Goal: Transaction & Acquisition: Book appointment/travel/reservation

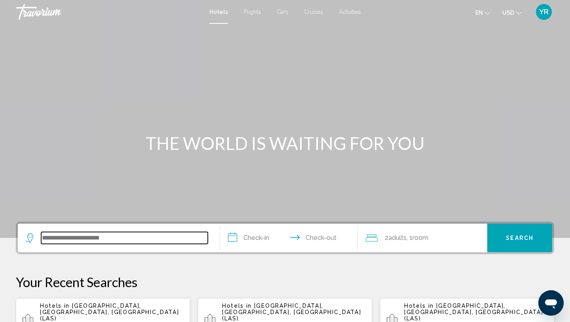
click at [114, 239] on input "Search widget" at bounding box center [124, 238] width 167 height 12
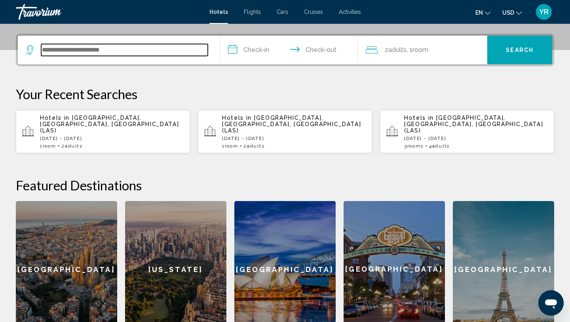
scroll to position [196, 0]
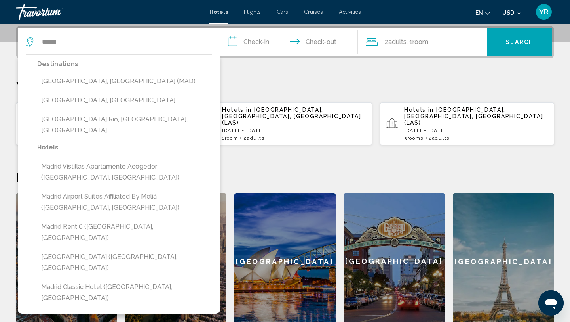
click at [278, 77] on div "**********" at bounding box center [285, 177] width 570 height 303
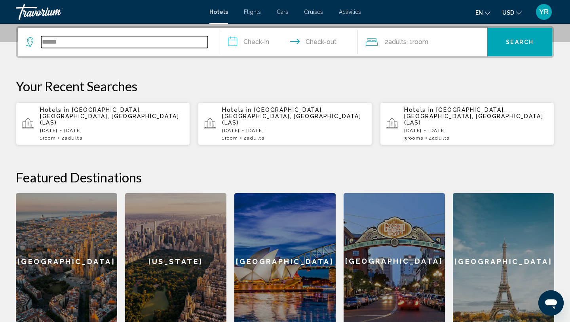
click at [183, 42] on input "******" at bounding box center [124, 42] width 167 height 12
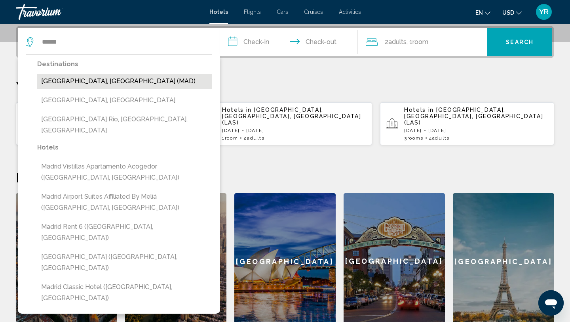
click at [134, 82] on button "[GEOGRAPHIC_DATA], [GEOGRAPHIC_DATA] (MAD)" at bounding box center [124, 81] width 175 height 15
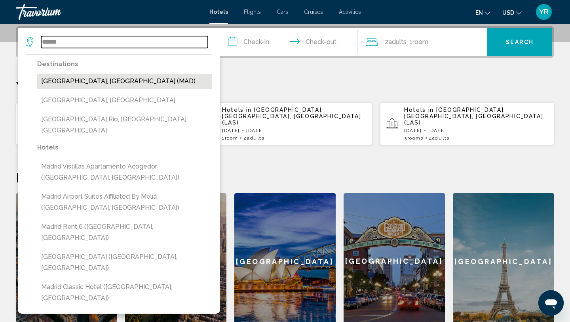
type input "**********"
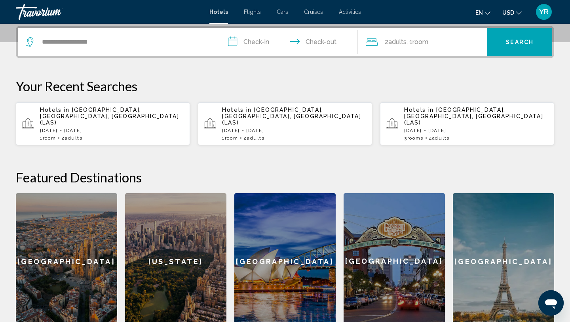
click at [255, 45] on input "**********" at bounding box center [290, 43] width 141 height 31
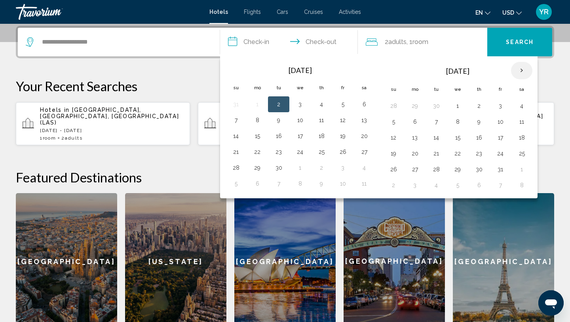
click at [522, 69] on th "Next month" at bounding box center [521, 70] width 21 height 17
click at [237, 73] on th "Previous month" at bounding box center [235, 70] width 21 height 17
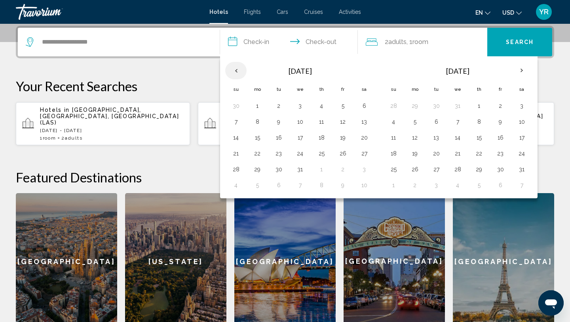
click at [237, 73] on th "Previous month" at bounding box center [235, 70] width 21 height 17
click at [418, 120] on button "3" at bounding box center [415, 121] width 13 height 11
click at [439, 120] on button "4" at bounding box center [436, 121] width 13 height 11
type input "**********"
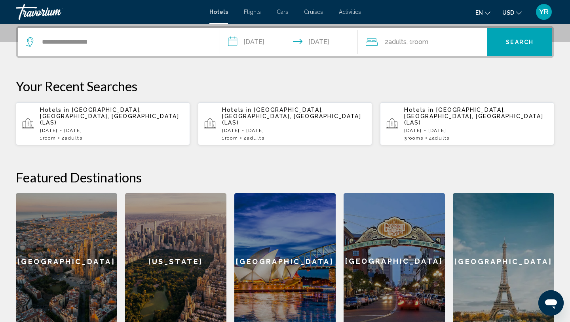
click at [415, 46] on span ", 1 Room rooms" at bounding box center [418, 41] width 22 height 11
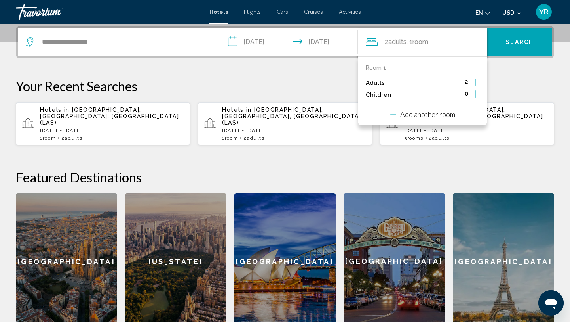
click at [477, 94] on icon "Increment children" at bounding box center [476, 93] width 7 height 7
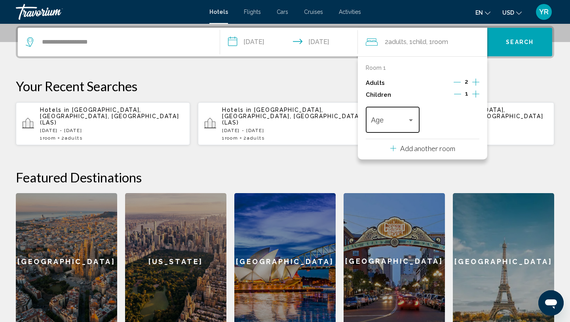
click at [403, 127] on div "Age" at bounding box center [392, 119] width 43 height 28
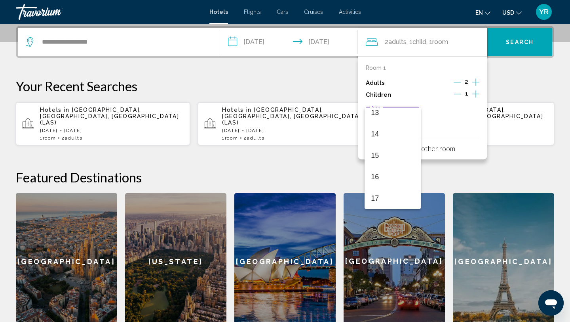
scroll to position [199, 0]
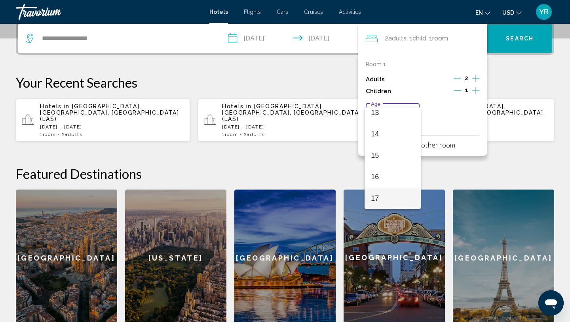
click at [379, 201] on span "17" at bounding box center [392, 197] width 43 height 21
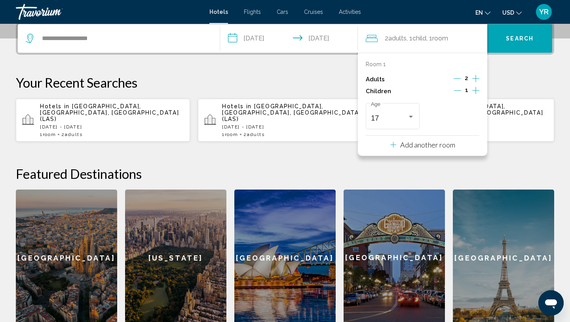
click at [528, 87] on p "Your Recent Searches" at bounding box center [285, 82] width 539 height 16
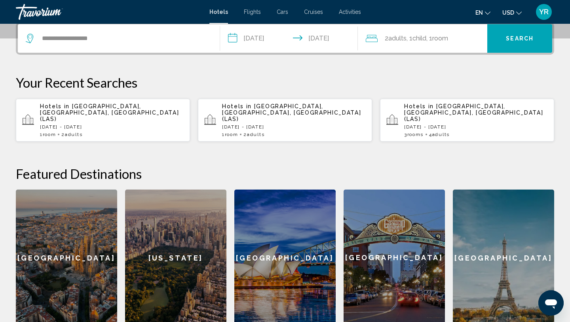
click at [519, 40] on span "Search" at bounding box center [520, 39] width 28 height 6
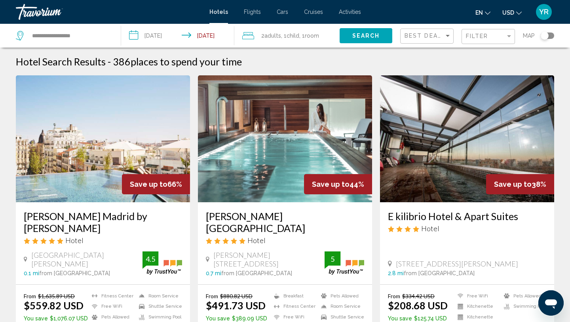
click at [482, 40] on div "Filter" at bounding box center [489, 36] width 47 height 15
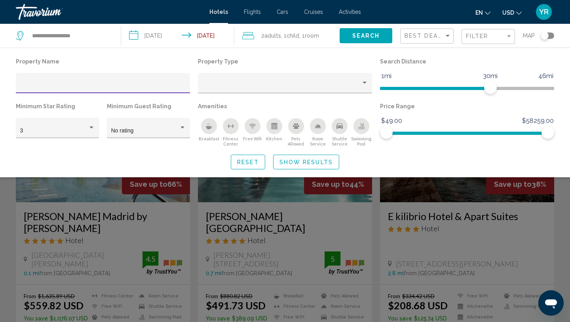
click at [341, 126] on icon "Shuttle Service" at bounding box center [340, 126] width 6 height 6
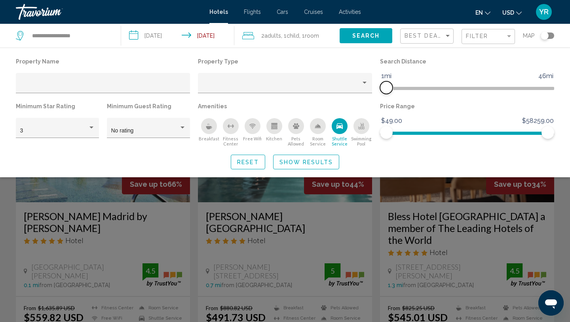
drag, startPoint x: 493, startPoint y: 87, endPoint x: 355, endPoint y: 107, distance: 139.3
click at [355, 107] on div "Property Name Property Type Search Distance 1mi 46mi 1mi Minimum Star Rating 3 …" at bounding box center [285, 101] width 547 height 91
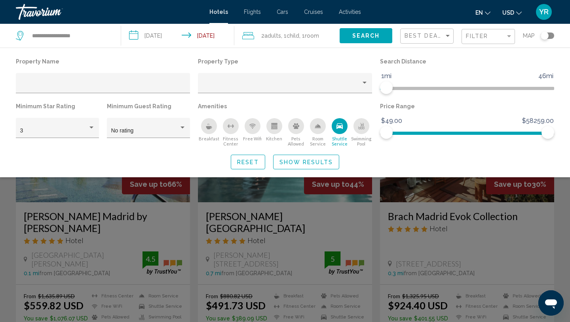
click at [302, 165] on span "Show Results" at bounding box center [306, 162] width 53 height 6
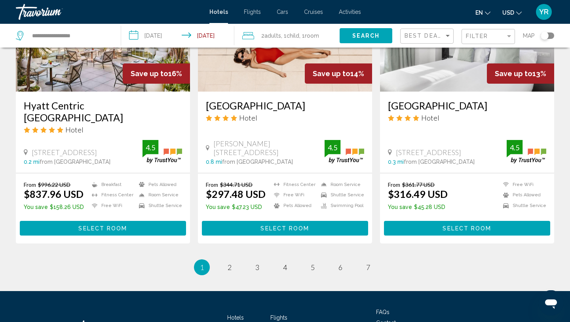
scroll to position [996, 0]
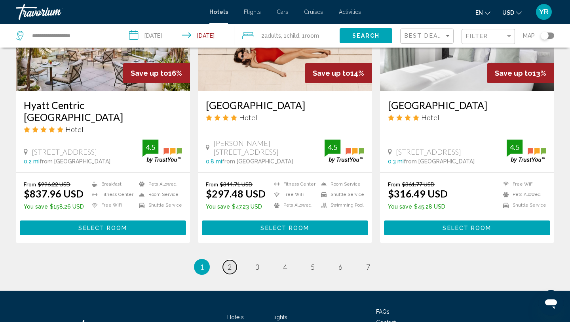
click at [229, 262] on span "2" at bounding box center [230, 266] width 4 height 9
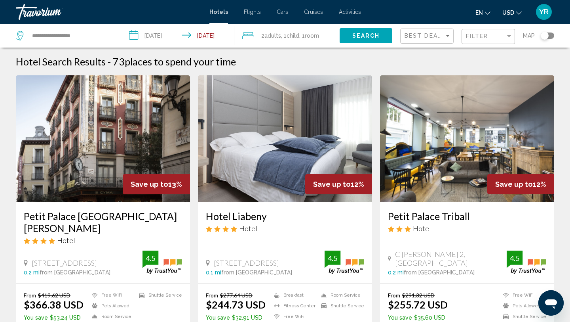
click at [471, 43] on div "Filter" at bounding box center [489, 36] width 47 height 15
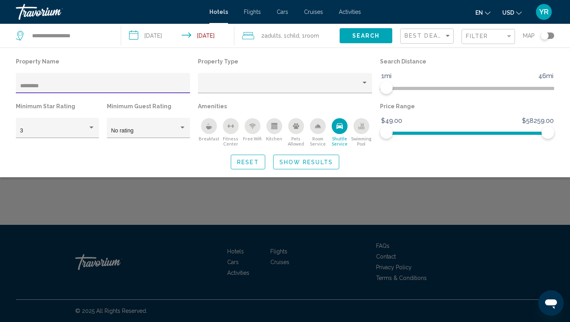
click at [23, 86] on input "********" at bounding box center [103, 86] width 166 height 6
type input "*********"
click at [286, 161] on span "Show Results" at bounding box center [306, 162] width 53 height 6
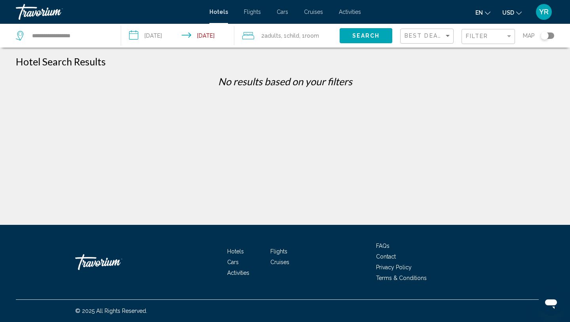
click at [465, 42] on mat-form-field "Filter" at bounding box center [488, 36] width 53 height 15
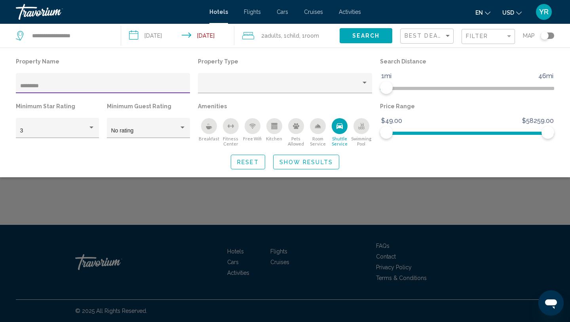
type input "*********"
click at [315, 163] on span "Show Results" at bounding box center [306, 162] width 53 height 6
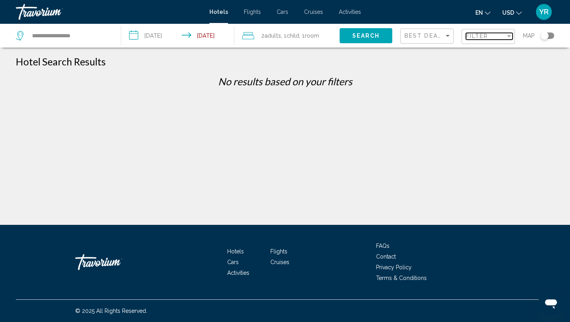
click at [507, 37] on div "Filter" at bounding box center [509, 36] width 7 height 6
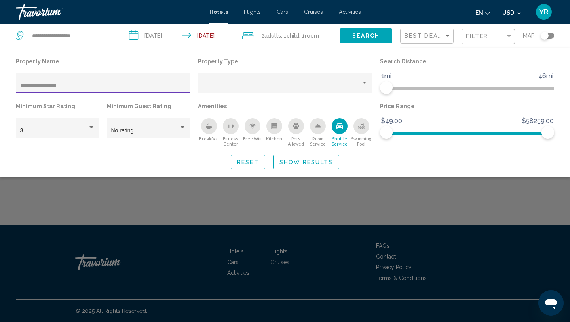
type input "**********"
click at [321, 158] on span "Show Results" at bounding box center [306, 161] width 53 height 6
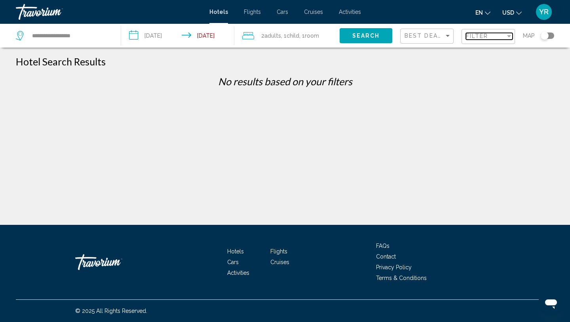
click at [501, 37] on div "Filter" at bounding box center [486, 36] width 40 height 6
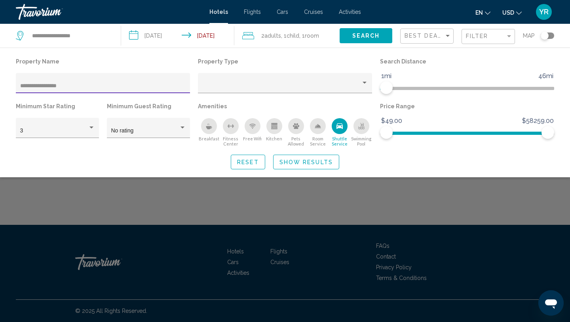
click at [340, 124] on icon "Shuttle Service" at bounding box center [340, 126] width 6 height 6
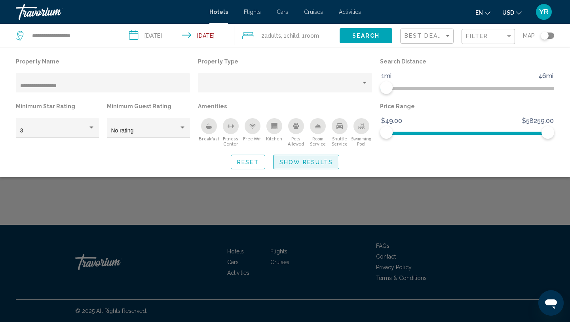
click at [286, 164] on span "Show Results" at bounding box center [306, 162] width 53 height 6
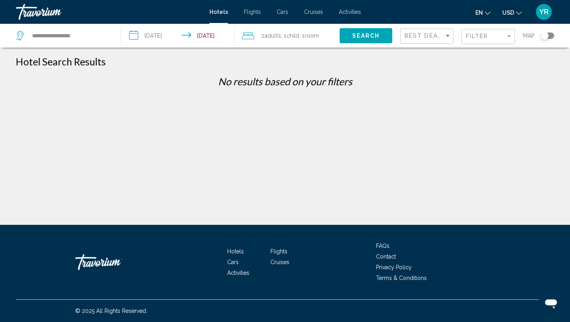
click at [462, 36] on mat-form-field "Filter" at bounding box center [488, 36] width 53 height 15
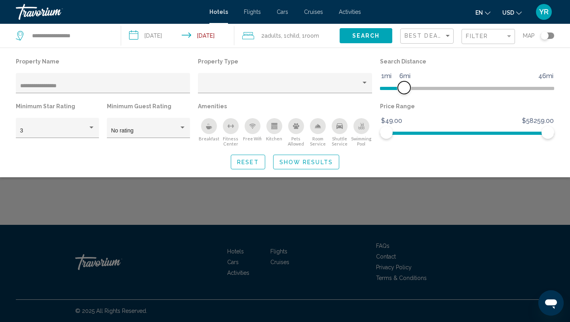
drag, startPoint x: 388, startPoint y: 84, endPoint x: 409, endPoint y: 87, distance: 21.6
click at [409, 87] on span "Hotel Filters" at bounding box center [404, 87] width 13 height 13
click at [302, 160] on span "Show Results" at bounding box center [306, 162] width 53 height 6
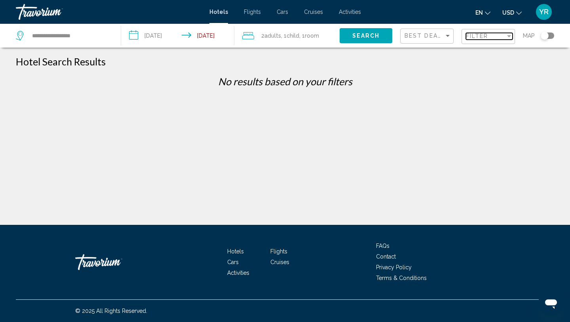
click at [490, 37] on div "Filter" at bounding box center [486, 36] width 40 height 6
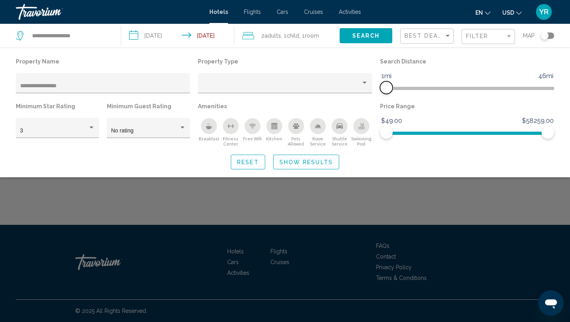
drag, startPoint x: 410, startPoint y: 90, endPoint x: 388, endPoint y: 90, distance: 21.4
click at [388, 90] on span "Hotel Filters" at bounding box center [386, 87] width 13 height 13
click at [120, 91] on div "**********" at bounding box center [103, 85] width 166 height 16
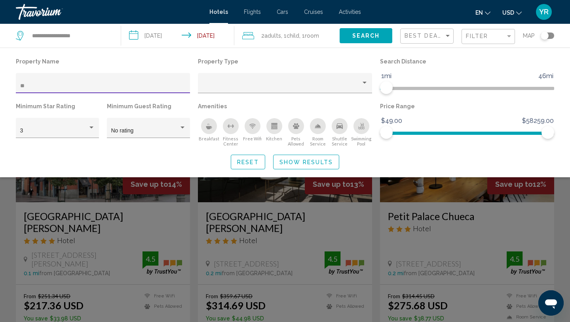
type input "*"
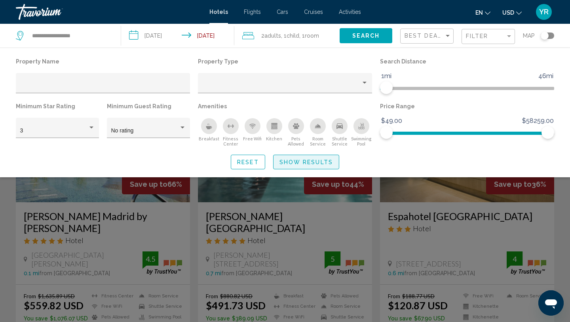
click at [302, 158] on button "Show Results" at bounding box center [306, 162] width 66 height 15
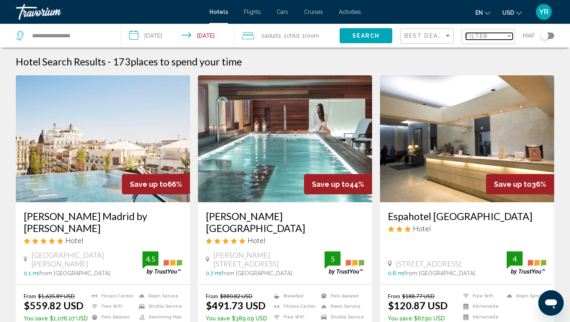
click at [488, 36] on span "Filter" at bounding box center [477, 36] width 23 height 6
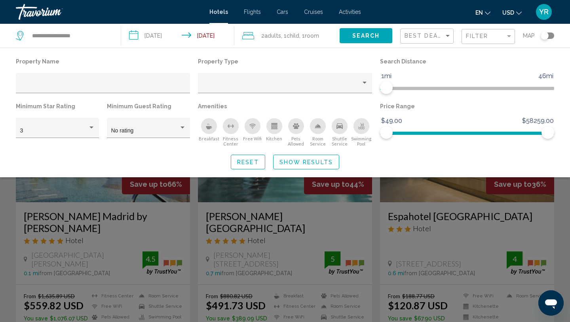
click at [338, 127] on icon "Shuttle Service" at bounding box center [340, 126] width 6 height 6
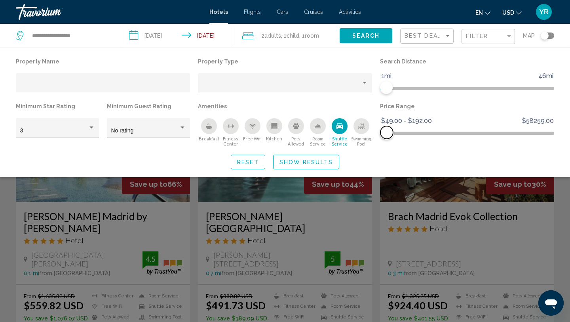
drag, startPoint x: 551, startPoint y: 133, endPoint x: 387, endPoint y: 151, distance: 164.9
click at [387, 151] on div "Property Name Property Type Search Distance 1mi 46mi 1mi Minimum Star Rating 3 …" at bounding box center [285, 112] width 570 height 113
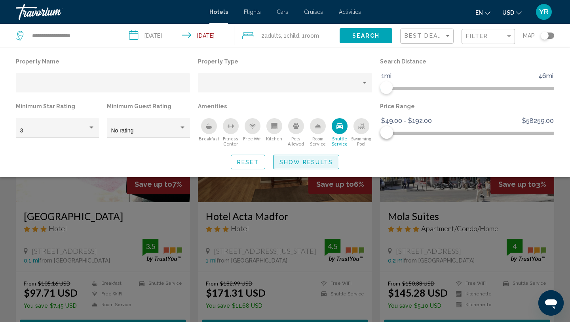
click at [284, 165] on span "Show Results" at bounding box center [306, 162] width 53 height 6
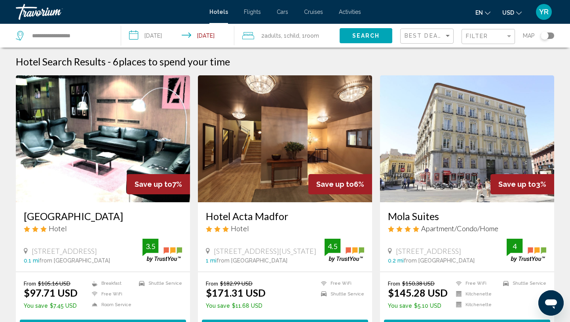
click at [289, 173] on img "Main content" at bounding box center [285, 138] width 174 height 127
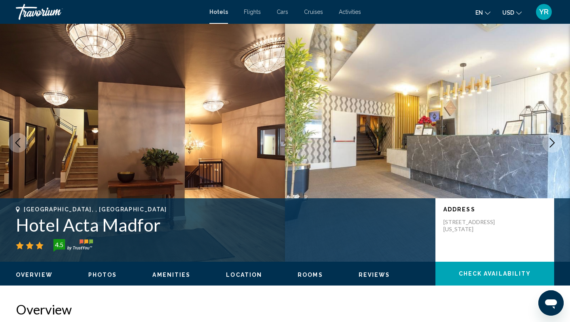
click at [549, 141] on icon "Next image" at bounding box center [553, 143] width 10 height 10
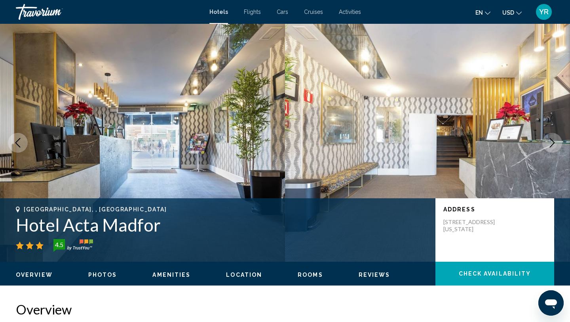
click at [549, 141] on icon "Next image" at bounding box center [553, 143] width 10 height 10
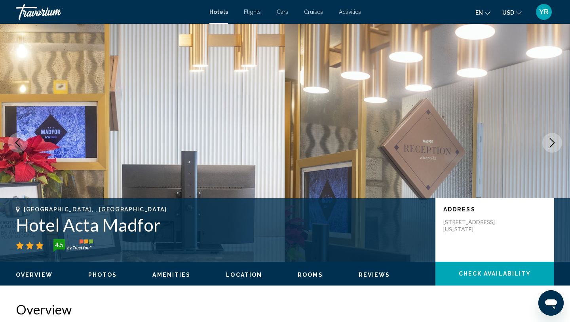
click at [549, 141] on icon "Next image" at bounding box center [553, 143] width 10 height 10
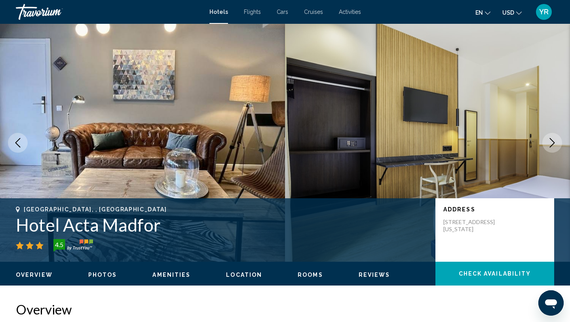
click at [549, 141] on icon "Next image" at bounding box center [553, 143] width 10 height 10
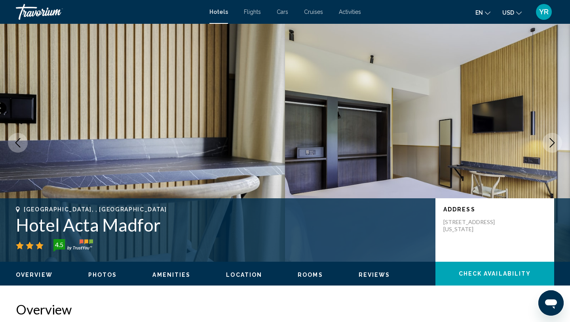
click at [549, 141] on icon "Next image" at bounding box center [553, 143] width 10 height 10
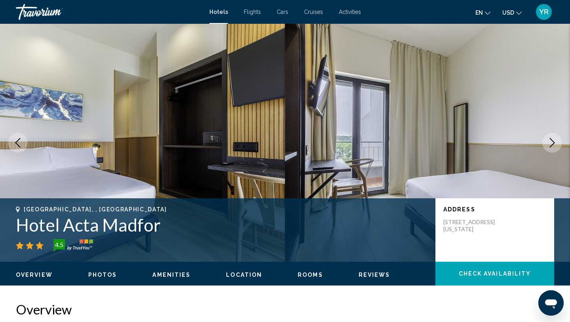
click at [549, 141] on icon "Next image" at bounding box center [553, 143] width 10 height 10
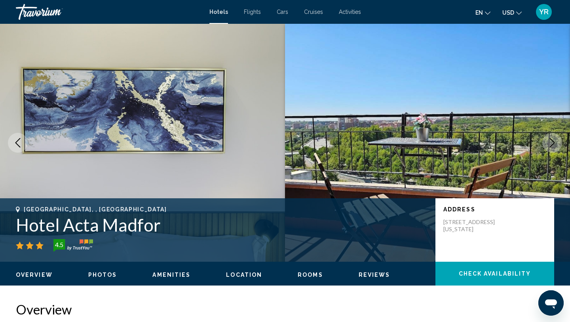
click at [549, 141] on icon "Next image" at bounding box center [553, 143] width 10 height 10
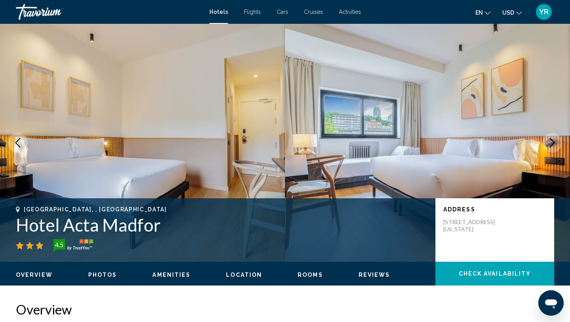
click at [549, 141] on icon "Next image" at bounding box center [553, 143] width 10 height 10
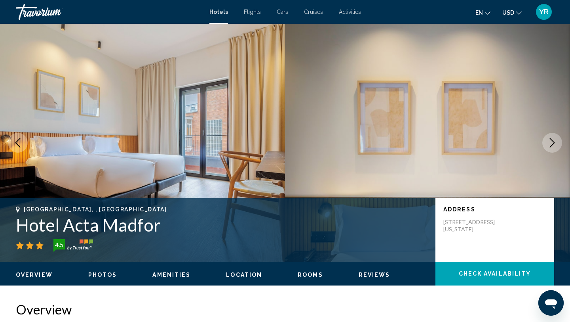
click at [549, 141] on icon "Next image" at bounding box center [553, 143] width 10 height 10
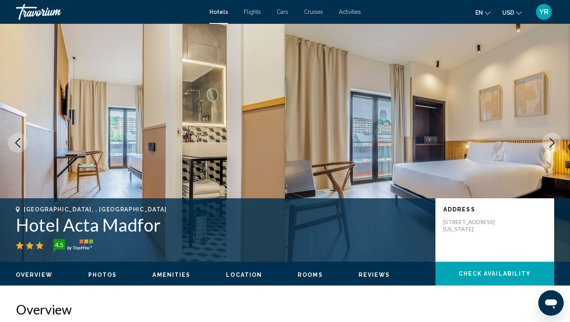
click at [549, 141] on icon "Next image" at bounding box center [553, 143] width 10 height 10
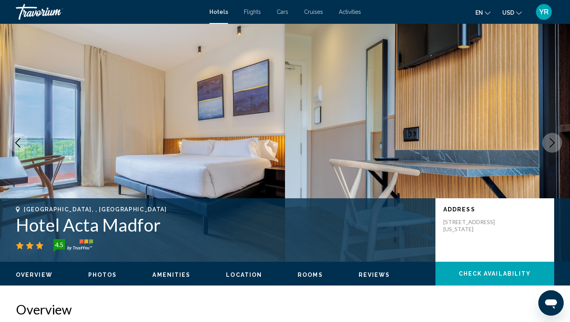
click at [549, 141] on icon "Next image" at bounding box center [553, 143] width 10 height 10
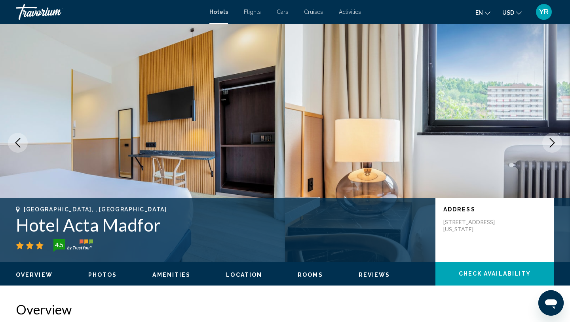
click at [549, 141] on icon "Next image" at bounding box center [553, 143] width 10 height 10
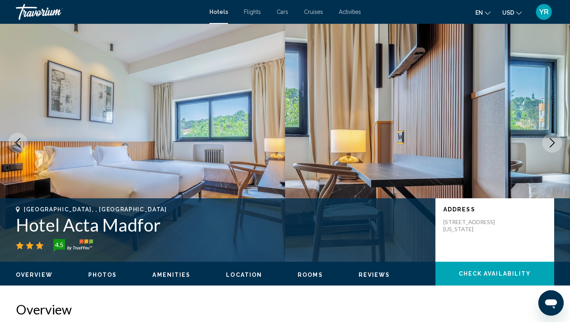
click at [549, 141] on icon "Next image" at bounding box center [553, 143] width 10 height 10
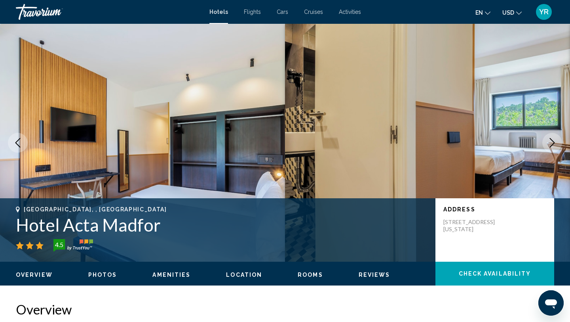
click at [549, 141] on icon "Next image" at bounding box center [553, 143] width 10 height 10
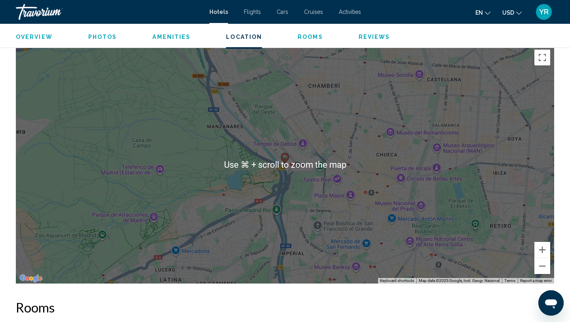
scroll to position [753, 0]
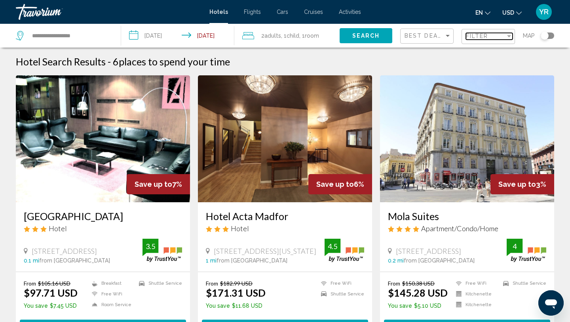
click at [477, 36] on span "Filter" at bounding box center [477, 36] width 23 height 6
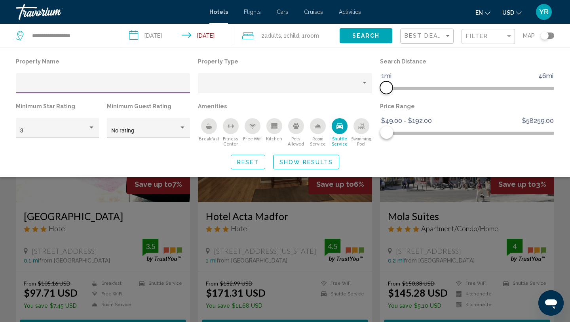
click at [396, 88] on ngx-slider "1mi 46mi 1mi" at bounding box center [467, 88] width 174 height 2
click at [341, 126] on icon "Shuttle Service" at bounding box center [340, 126] width 6 height 6
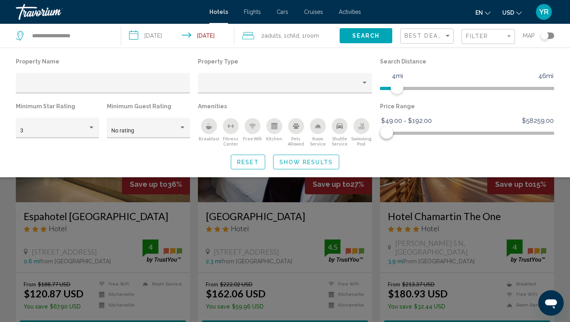
click at [312, 158] on span "Show Results" at bounding box center [306, 161] width 53 height 6
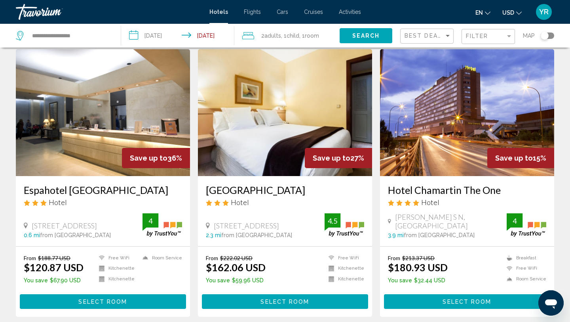
scroll to position [28, 0]
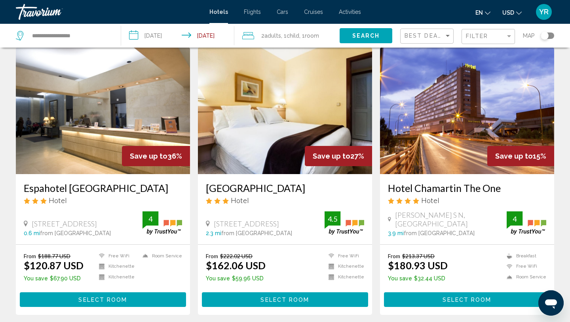
click at [97, 120] on img "Main content" at bounding box center [103, 110] width 174 height 127
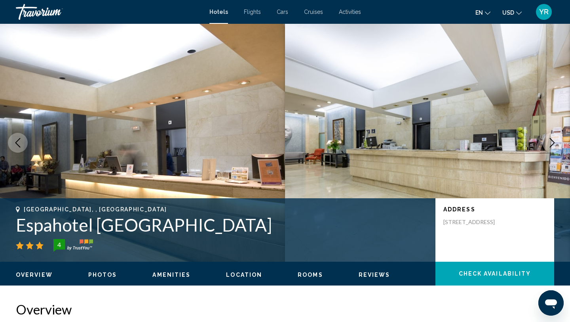
click at [552, 139] on icon "Next image" at bounding box center [553, 143] width 10 height 10
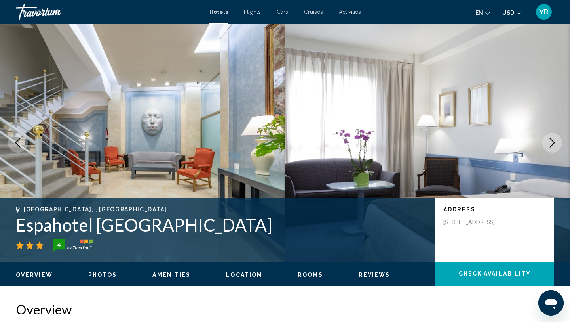
click at [552, 139] on icon "Next image" at bounding box center [553, 143] width 10 height 10
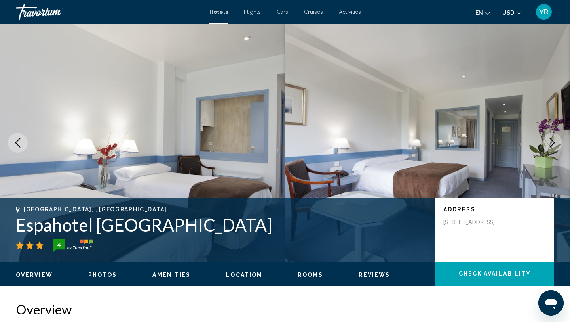
click at [552, 139] on icon "Next image" at bounding box center [553, 143] width 10 height 10
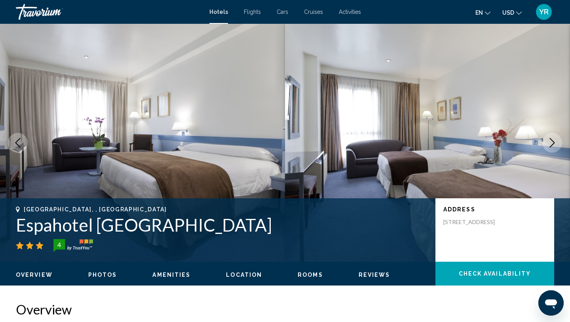
click at [552, 139] on icon "Next image" at bounding box center [553, 143] width 10 height 10
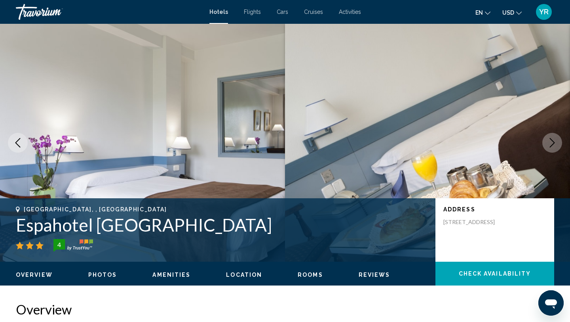
click at [552, 139] on icon "Next image" at bounding box center [553, 143] width 10 height 10
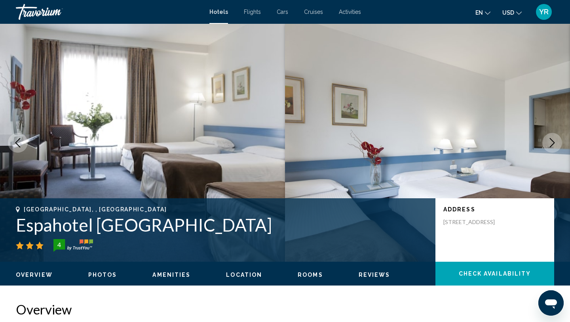
click at [552, 139] on icon "Next image" at bounding box center [553, 143] width 10 height 10
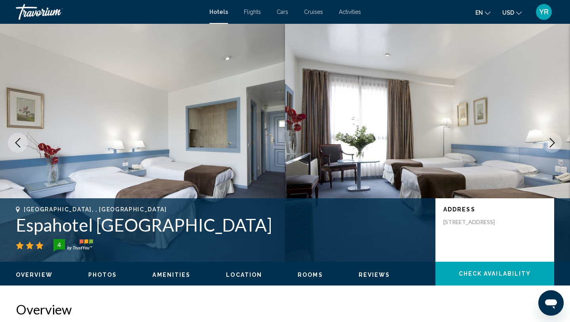
click at [552, 139] on icon "Next image" at bounding box center [553, 143] width 10 height 10
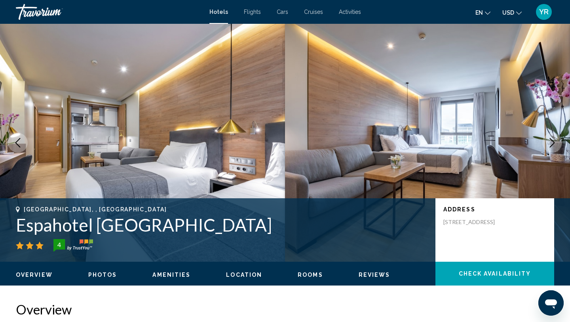
click at [552, 139] on icon "Next image" at bounding box center [553, 143] width 10 height 10
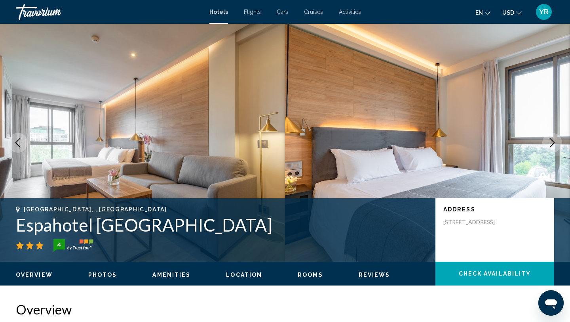
click at [552, 139] on icon "Next image" at bounding box center [553, 143] width 10 height 10
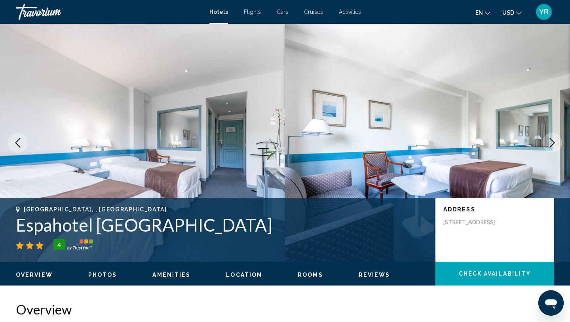
click at [552, 139] on icon "Next image" at bounding box center [553, 143] width 10 height 10
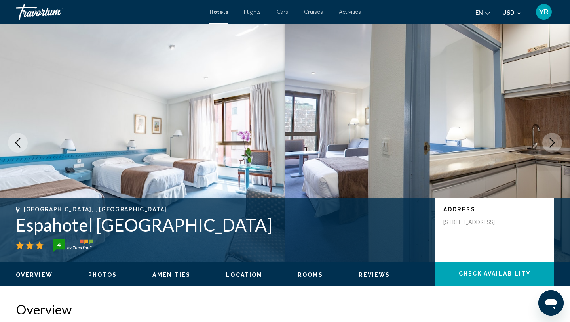
click at [552, 139] on icon "Next image" at bounding box center [553, 143] width 10 height 10
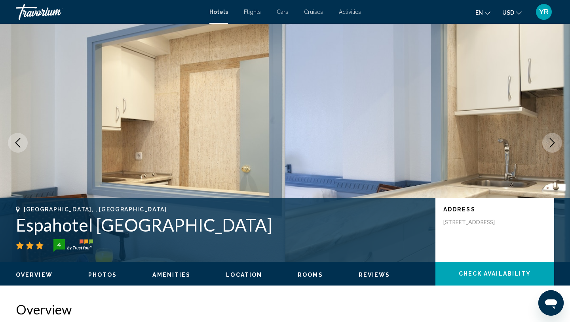
click at [552, 139] on icon "Next image" at bounding box center [553, 143] width 10 height 10
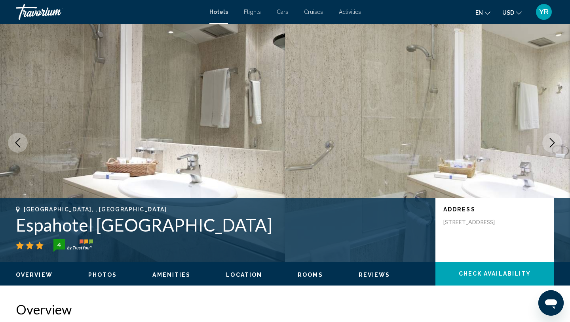
click at [552, 139] on icon "Next image" at bounding box center [553, 143] width 10 height 10
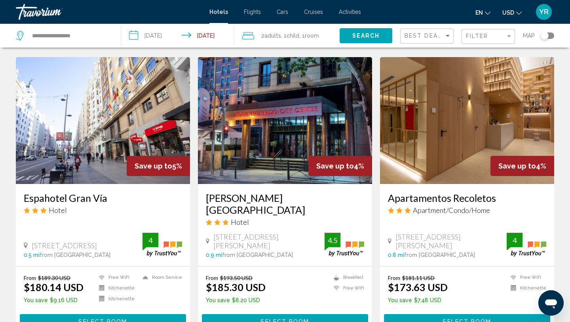
scroll to position [876, 0]
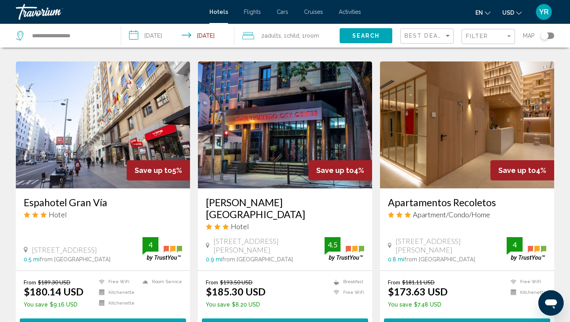
click at [111, 132] on img "Main content" at bounding box center [103, 124] width 174 height 127
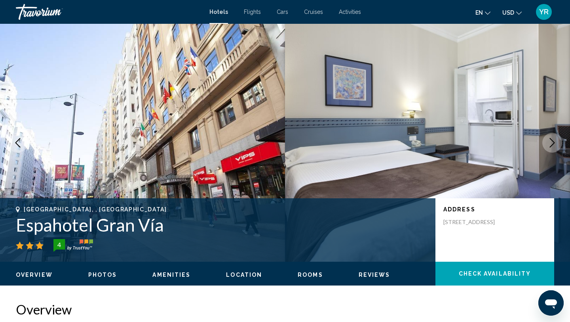
click at [552, 139] on icon "Next image" at bounding box center [553, 143] width 10 height 10
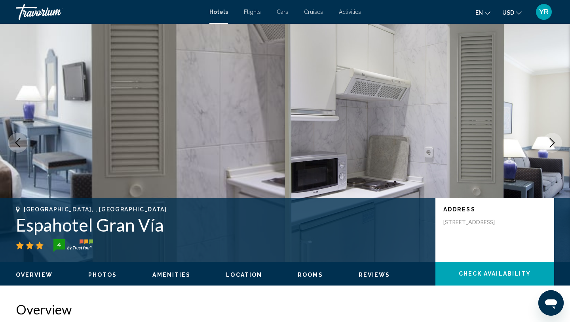
click at [552, 139] on icon "Next image" at bounding box center [553, 143] width 10 height 10
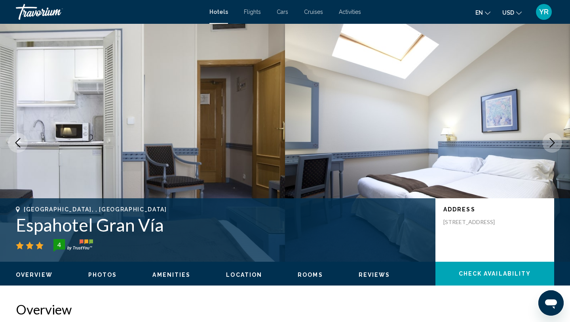
click at [552, 139] on icon "Next image" at bounding box center [553, 143] width 10 height 10
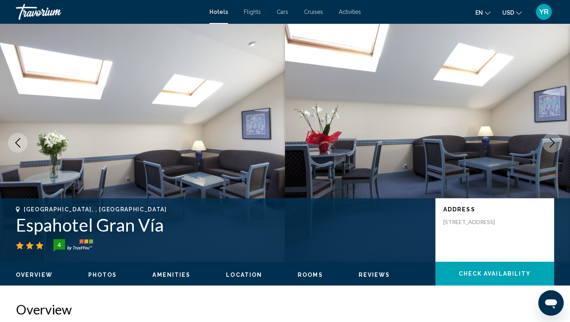
click at [552, 139] on icon "Next image" at bounding box center [553, 143] width 10 height 10
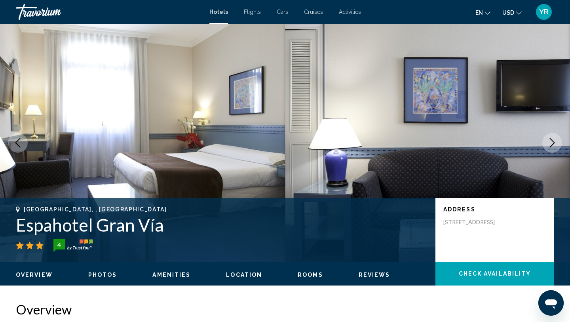
click at [552, 139] on icon "Next image" at bounding box center [553, 143] width 10 height 10
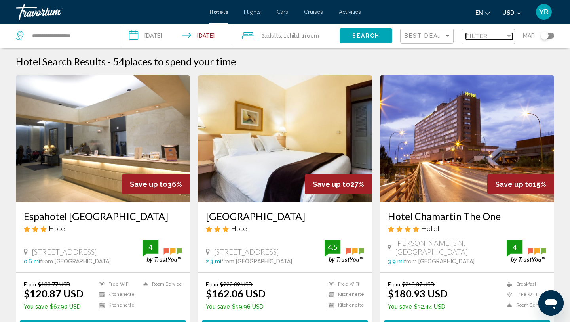
click at [470, 38] on span "Filter" at bounding box center [477, 36] width 23 height 6
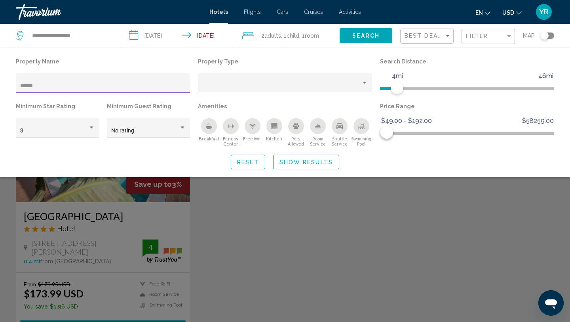
type input "******"
click at [334, 160] on button "Show Results" at bounding box center [306, 162] width 66 height 15
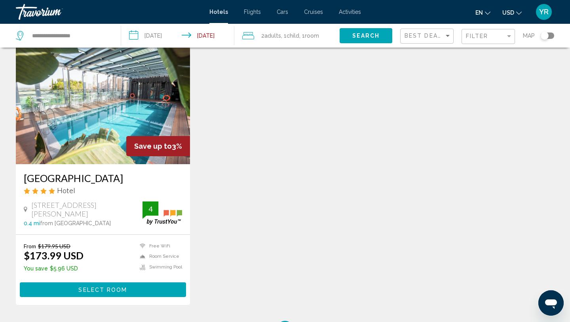
scroll to position [41, 0]
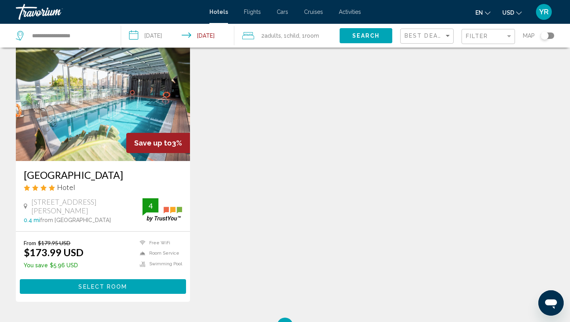
click at [112, 123] on img "Main content" at bounding box center [103, 97] width 174 height 127
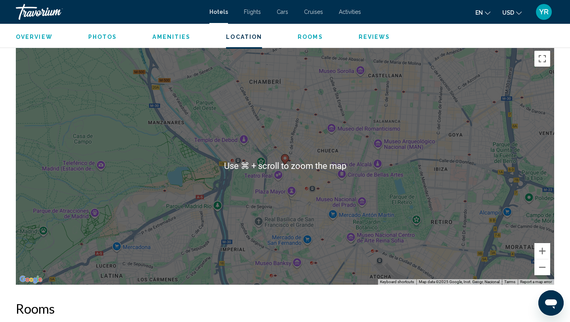
scroll to position [728, 0]
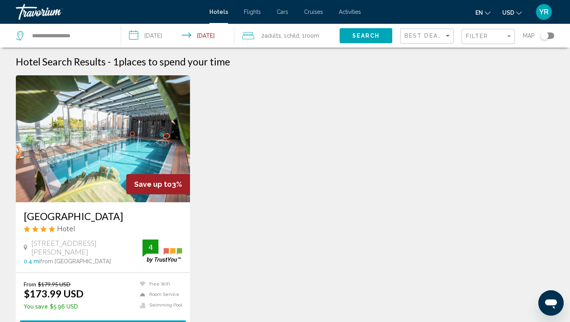
click at [481, 32] on div "Filter" at bounding box center [489, 36] width 47 height 15
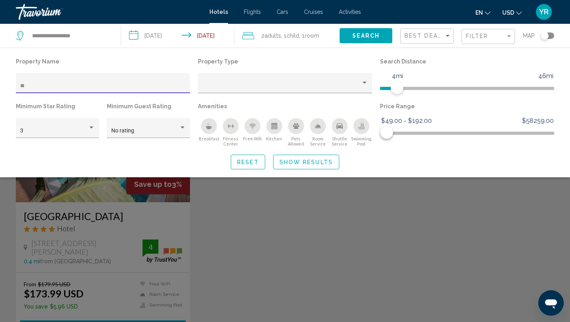
type input "*"
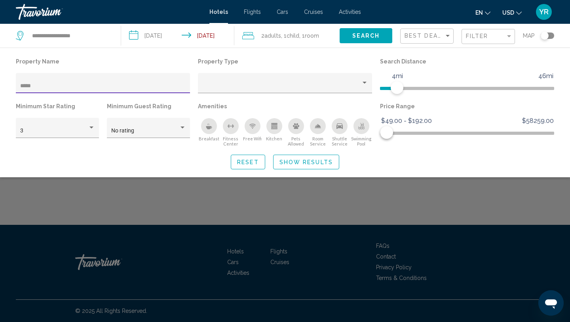
type input "*****"
click at [299, 160] on span "Show Results" at bounding box center [306, 162] width 53 height 6
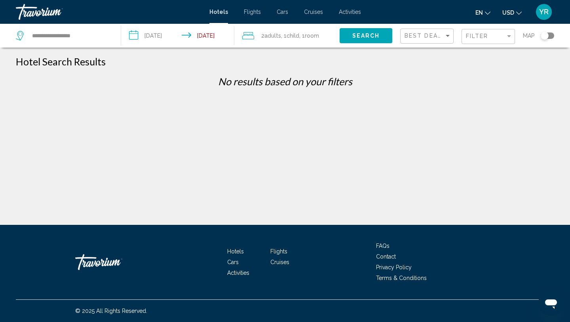
click at [489, 33] on div "Filter" at bounding box center [489, 36] width 47 height 15
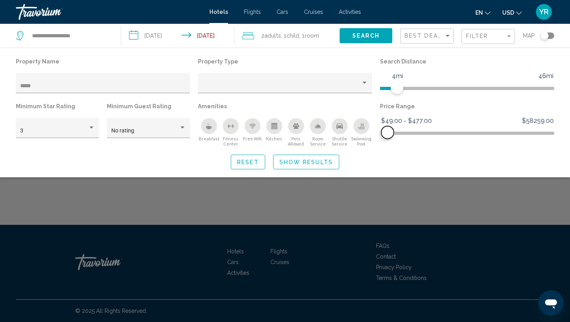
click at [388, 132] on span "Hotel Filters" at bounding box center [387, 132] width 13 height 13
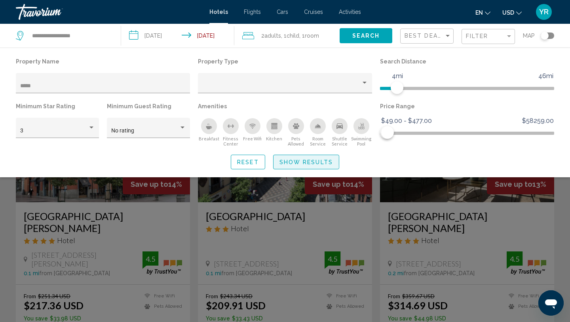
click at [298, 161] on span "Show Results" at bounding box center [306, 162] width 53 height 6
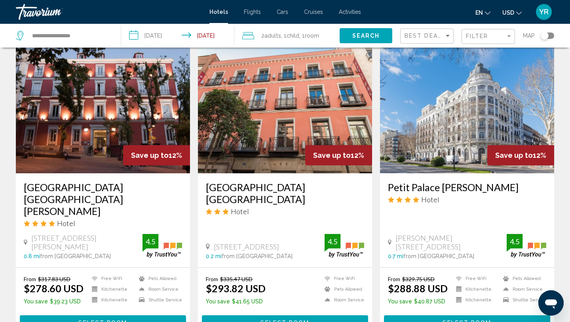
scroll to position [931, 0]
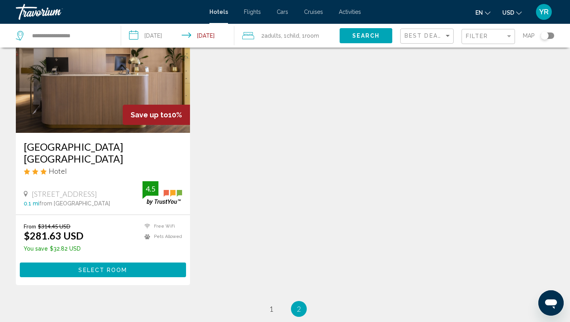
scroll to position [352, 0]
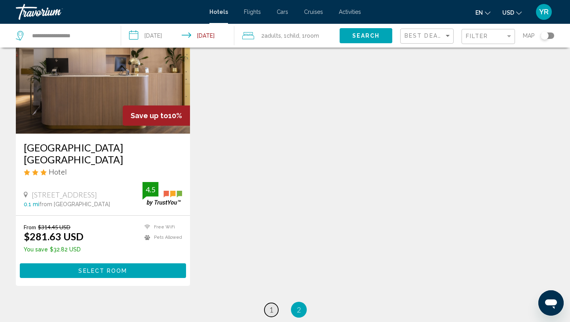
click at [273, 305] on span "1" at bounding box center [271, 309] width 4 height 9
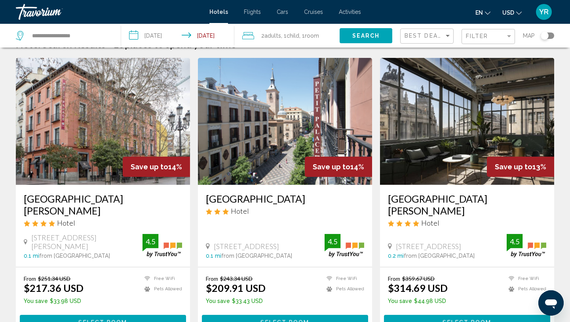
scroll to position [19, 0]
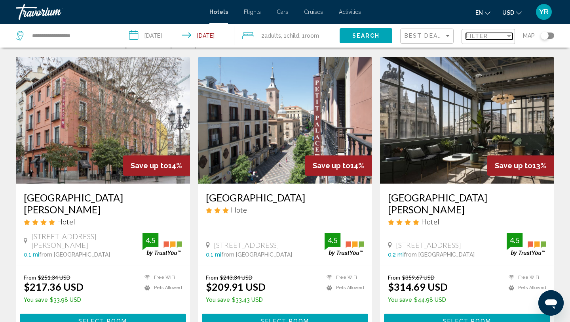
click at [492, 38] on div "Filter" at bounding box center [486, 36] width 40 height 6
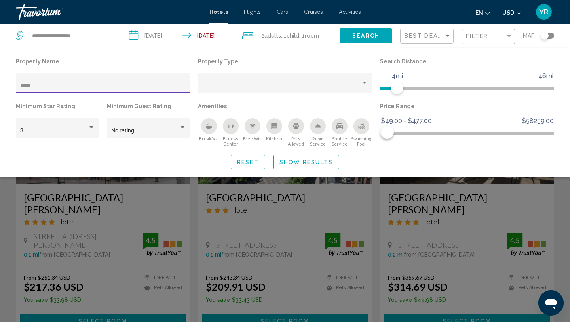
click at [160, 84] on input "*****" at bounding box center [103, 86] width 166 height 6
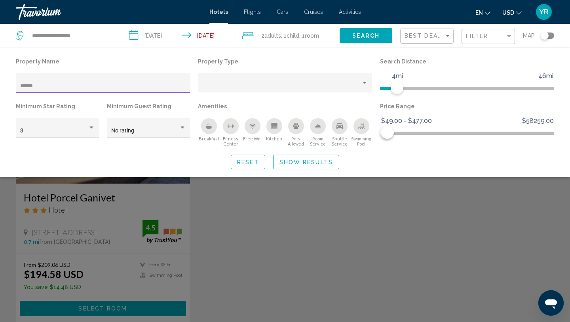
type input "******"
click at [19, 84] on div "******" at bounding box center [103, 83] width 174 height 20
click at [307, 159] on span "Show Results" at bounding box center [306, 162] width 53 height 6
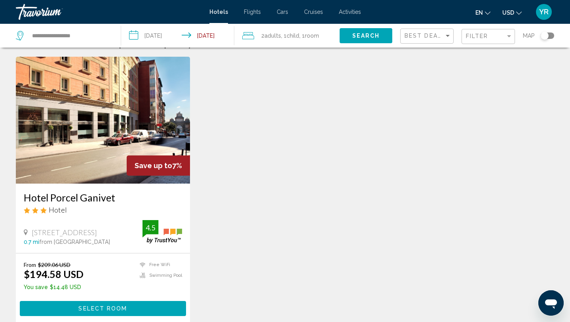
click at [75, 118] on img "Main content" at bounding box center [103, 120] width 174 height 127
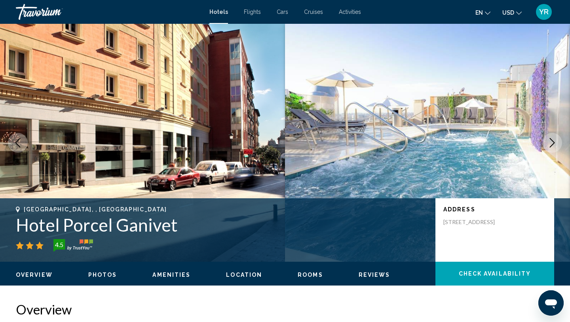
click at [551, 144] on icon "Next image" at bounding box center [553, 143] width 10 height 10
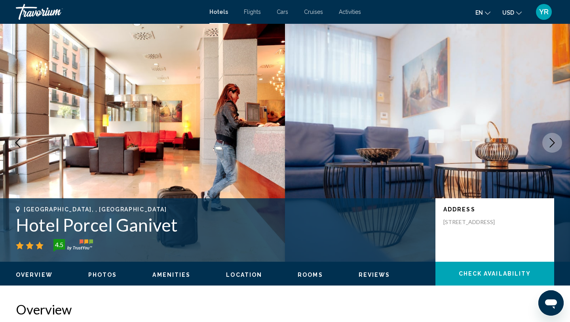
click at [551, 144] on icon "Next image" at bounding box center [553, 143] width 10 height 10
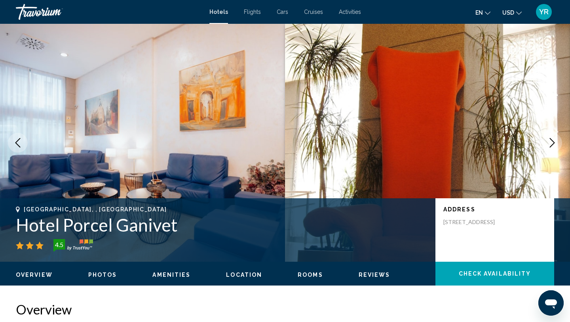
click at [551, 144] on icon "Next image" at bounding box center [553, 143] width 10 height 10
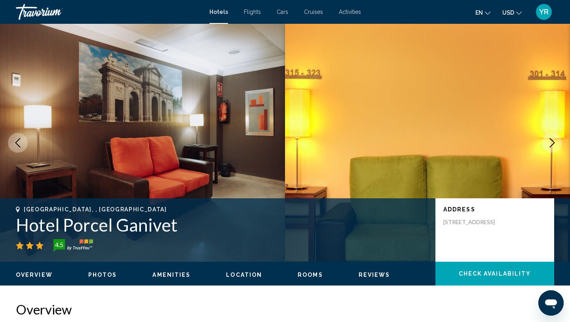
click at [551, 144] on icon "Next image" at bounding box center [553, 143] width 10 height 10
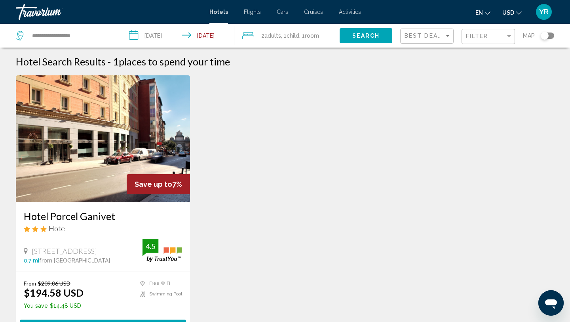
click at [486, 42] on div "Filter" at bounding box center [489, 36] width 47 height 15
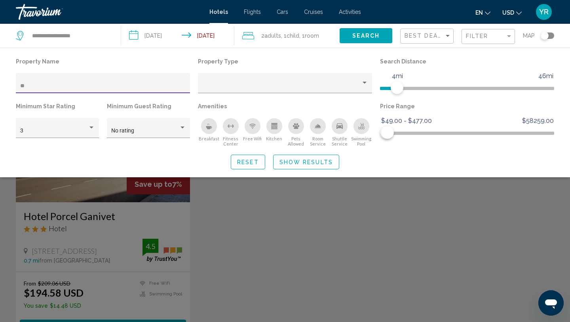
type input "*"
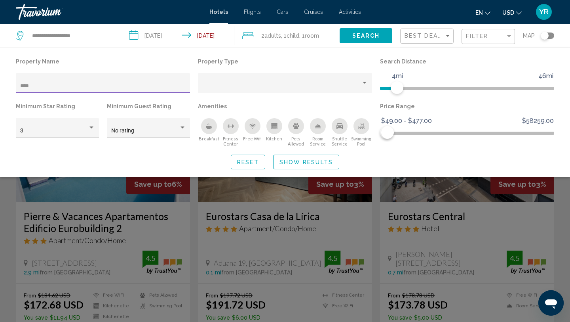
type input "****"
click at [305, 161] on span "Show Results" at bounding box center [306, 162] width 53 height 6
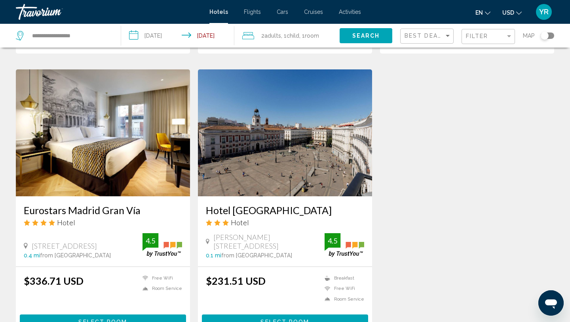
scroll to position [304, 0]
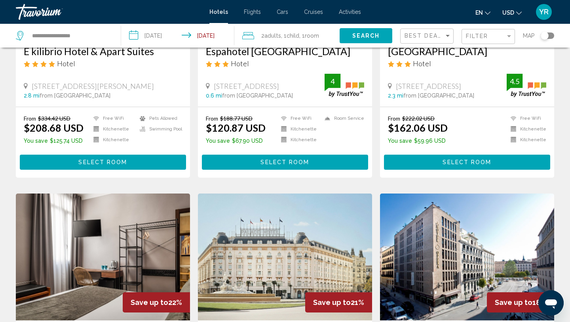
scroll to position [304, 0]
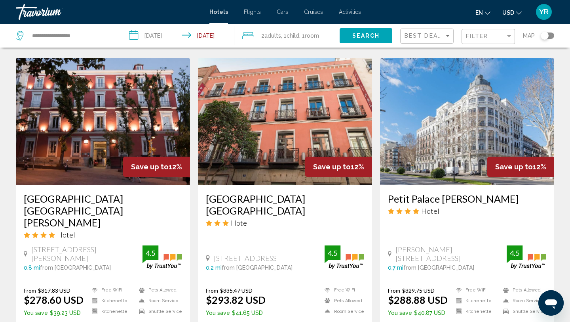
scroll to position [904, 0]
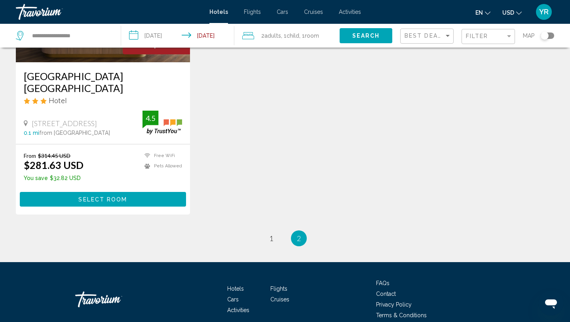
scroll to position [447, 0]
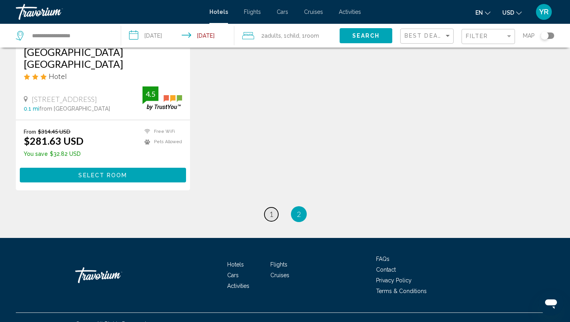
click at [270, 210] on span "1" at bounding box center [271, 214] width 4 height 9
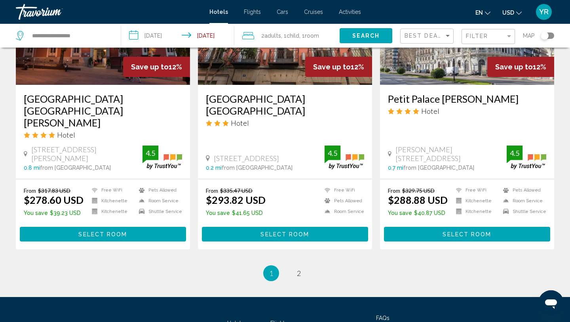
scroll to position [1014, 0]
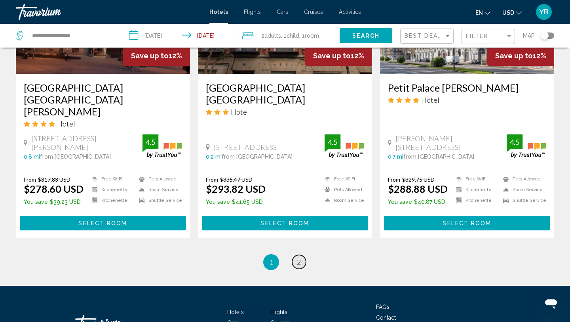
click at [299, 258] on span "2" at bounding box center [299, 262] width 4 height 9
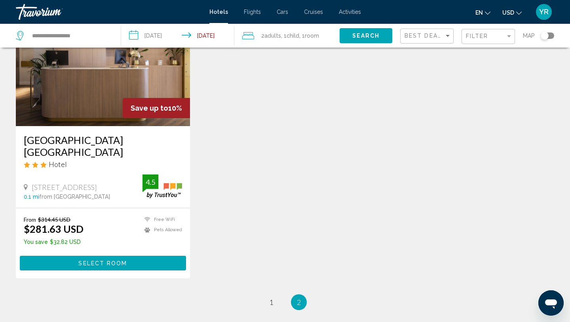
scroll to position [365, 0]
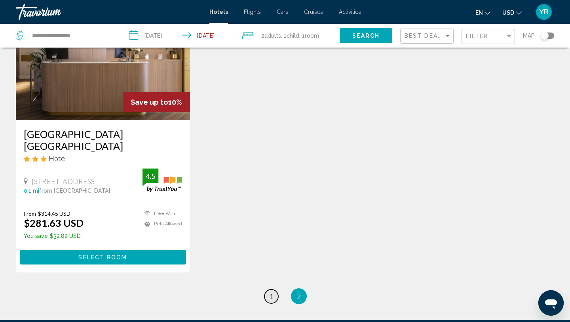
click at [268, 289] on link "page 1" at bounding box center [272, 296] width 14 height 14
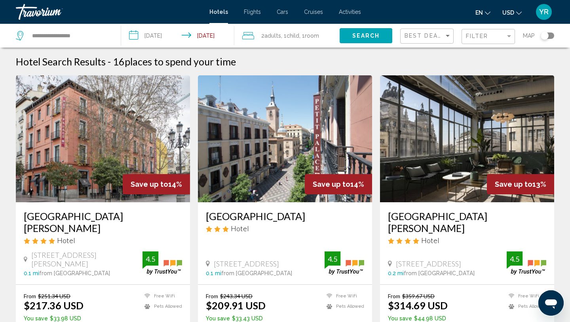
click at [467, 44] on div "Filter" at bounding box center [488, 36] width 53 height 24
click at [471, 37] on span "Filter" at bounding box center [477, 36] width 23 height 6
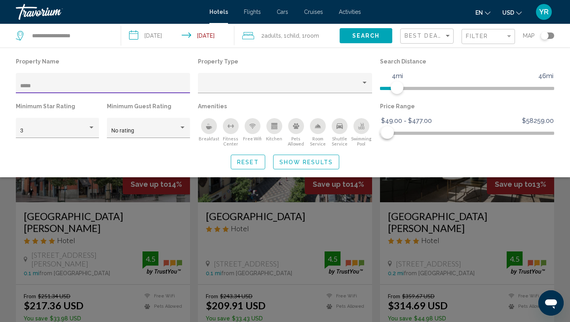
click at [159, 96] on div "*****" at bounding box center [103, 87] width 174 height 28
click at [139, 82] on div "*****" at bounding box center [103, 85] width 166 height 16
type input "*"
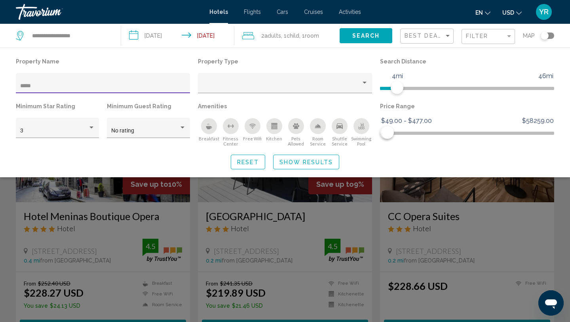
type input "*****"
click at [291, 161] on span "Show Results" at bounding box center [306, 162] width 53 height 6
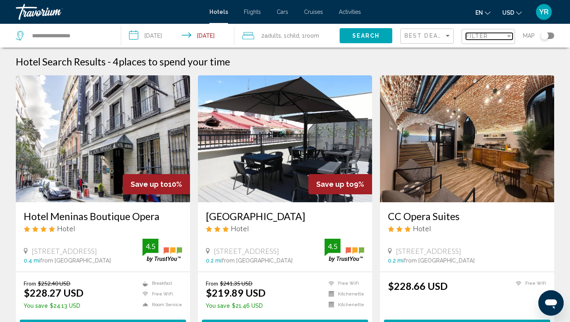
click at [493, 33] on div "Filter" at bounding box center [486, 36] width 40 height 6
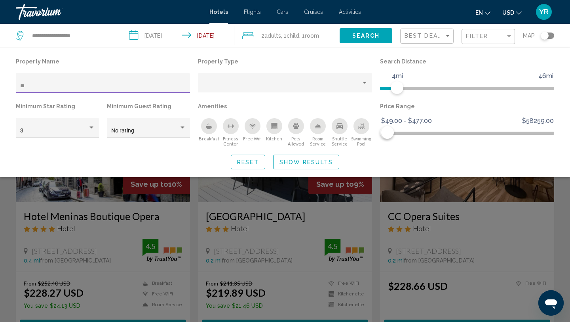
type input "*"
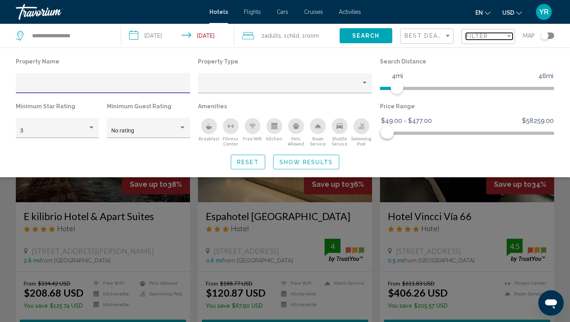
click at [482, 37] on span "Filter" at bounding box center [477, 36] width 23 height 6
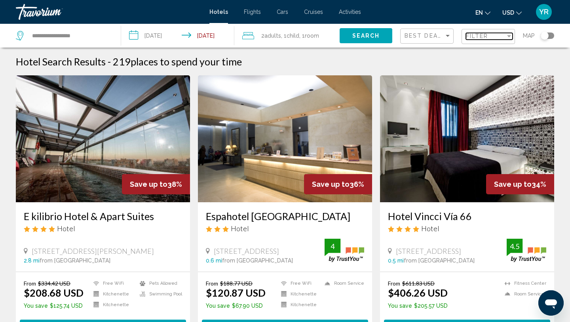
click at [494, 34] on div "Filter" at bounding box center [486, 36] width 40 height 6
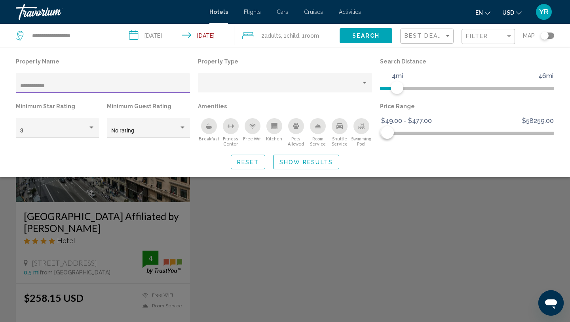
type input "**********"
click at [299, 162] on span "Show Results" at bounding box center [306, 162] width 53 height 6
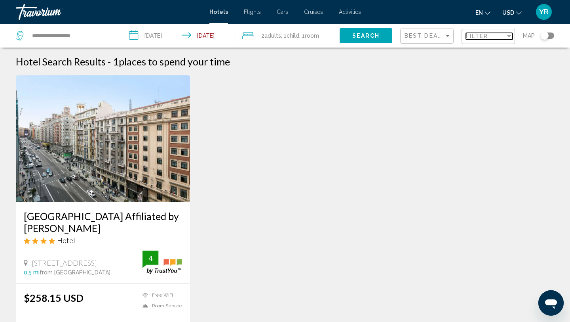
click at [494, 36] on div "Filter" at bounding box center [486, 36] width 40 height 6
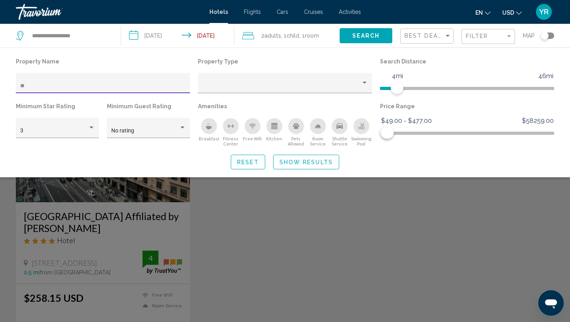
type input "*"
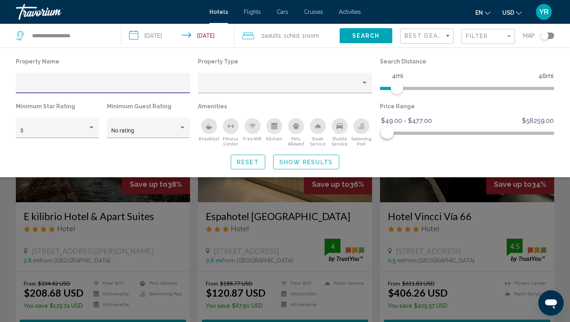
click at [63, 79] on div "Hotel Filters" at bounding box center [103, 85] width 166 height 16
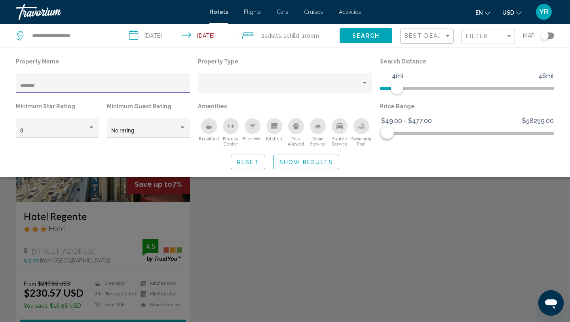
type input "*******"
click at [298, 165] on span "Show Results" at bounding box center [306, 162] width 53 height 6
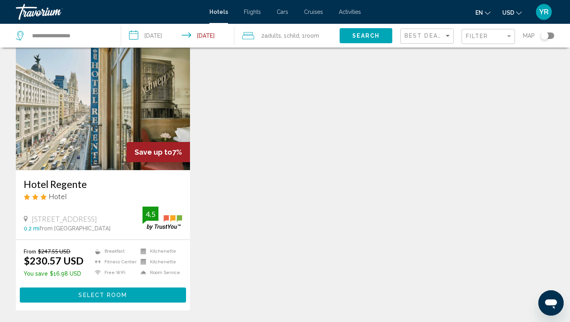
scroll to position [30, 0]
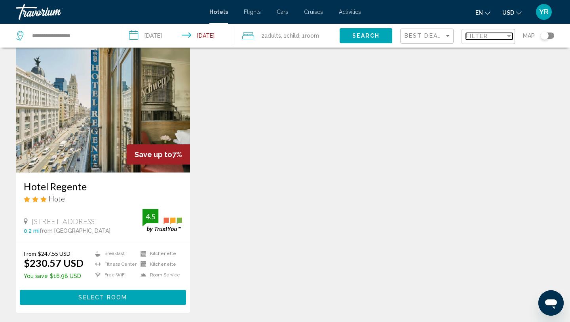
click at [490, 36] on div "Filter" at bounding box center [486, 36] width 40 height 6
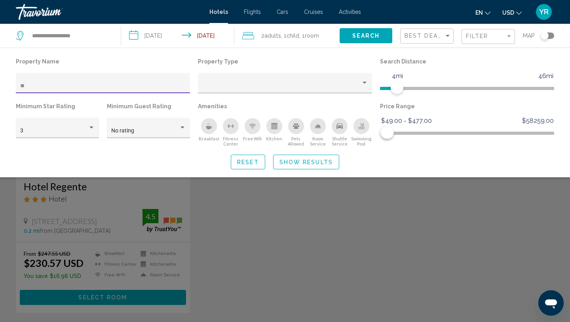
type input "*"
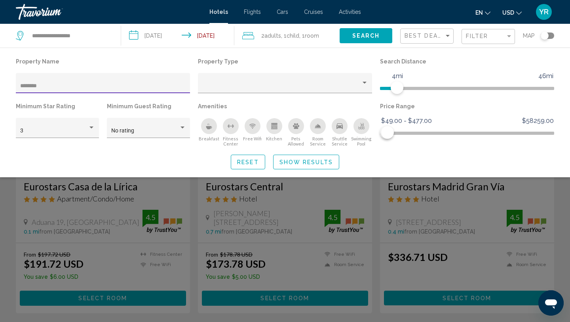
type input "********"
click at [307, 160] on span "Show Results" at bounding box center [306, 162] width 53 height 6
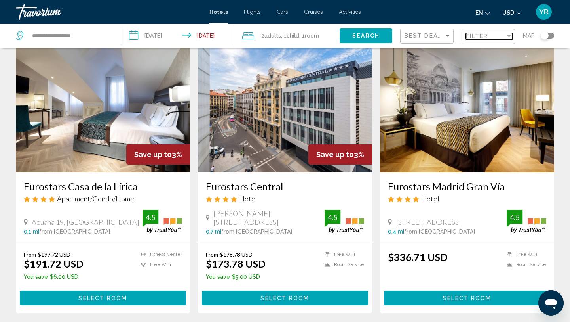
click at [476, 35] on span "Filter" at bounding box center [477, 36] width 23 height 6
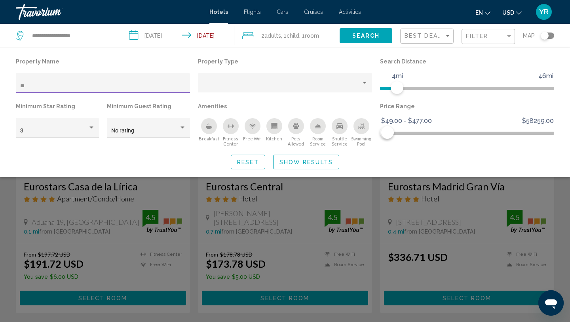
type input "*"
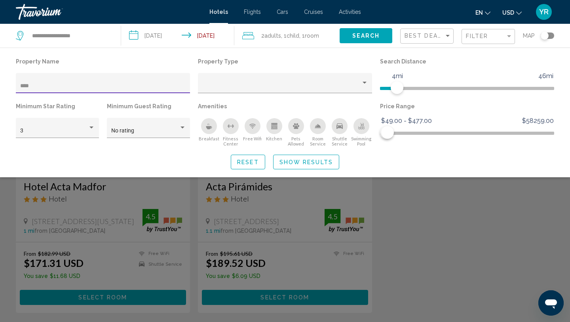
type input "****"
click at [299, 160] on span "Show Results" at bounding box center [306, 162] width 53 height 6
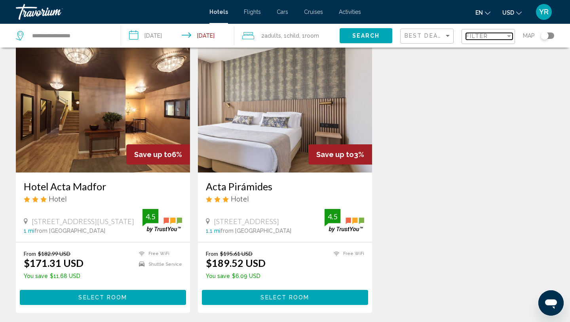
click at [494, 38] on div "Filter" at bounding box center [486, 36] width 40 height 6
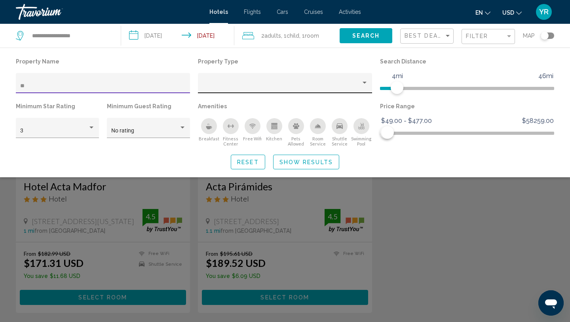
type input "*"
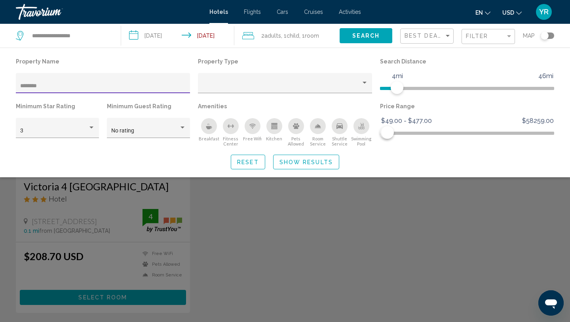
type input "********"
click at [296, 162] on span "Show Results" at bounding box center [306, 162] width 53 height 6
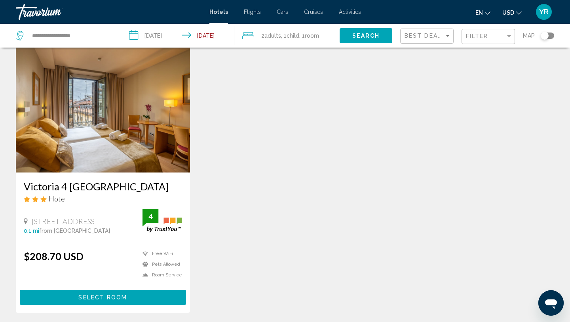
click at [473, 40] on div "Filter" at bounding box center [489, 36] width 47 height 15
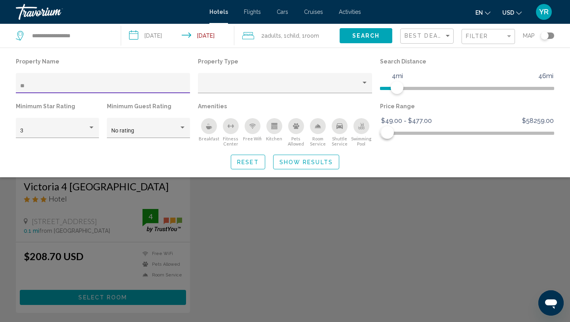
type input "*"
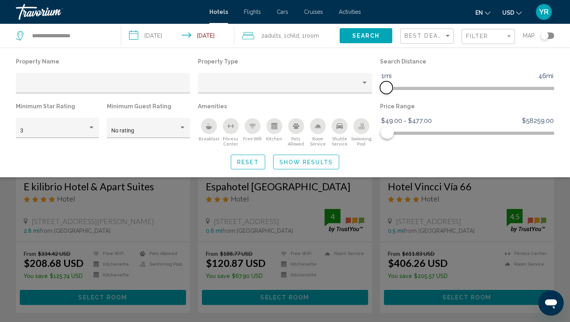
drag, startPoint x: 397, startPoint y: 90, endPoint x: 388, endPoint y: 90, distance: 9.1
click at [388, 90] on span "Hotel Filters" at bounding box center [386, 87] width 13 height 13
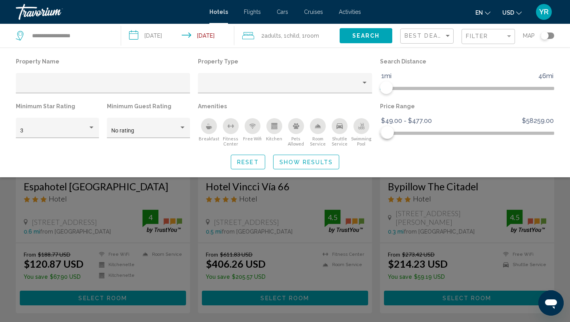
click at [343, 127] on div "Shuttle Service" at bounding box center [340, 126] width 16 height 16
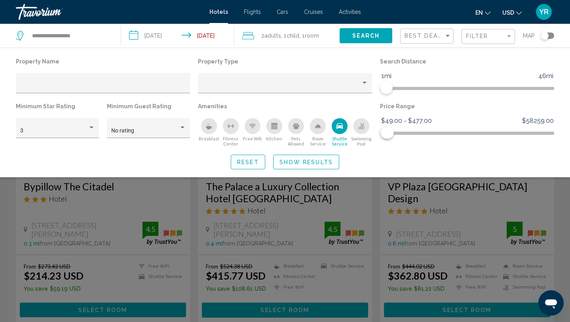
click at [307, 169] on button "Show Results" at bounding box center [306, 162] width 66 height 15
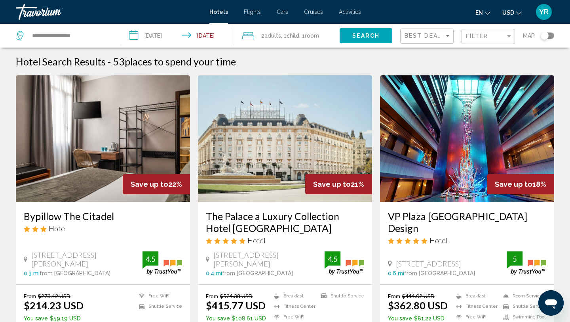
click at [489, 40] on div "Filter" at bounding box center [489, 36] width 47 height 15
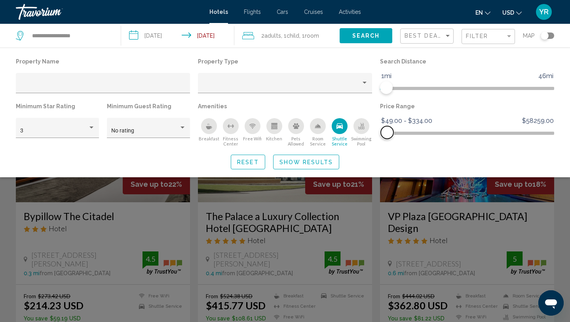
drag, startPoint x: 391, startPoint y: 134, endPoint x: 387, endPoint y: 133, distance: 4.0
click at [387, 133] on span "Hotel Filters" at bounding box center [387, 132] width 13 height 13
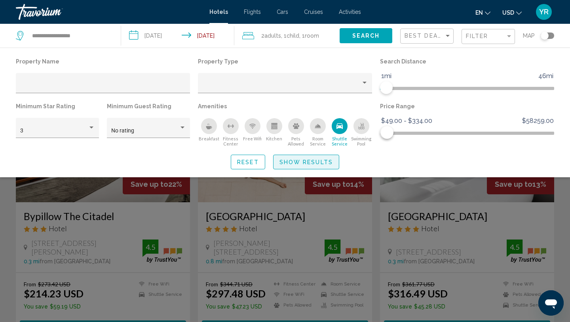
click at [318, 162] on span "Show Results" at bounding box center [306, 162] width 53 height 6
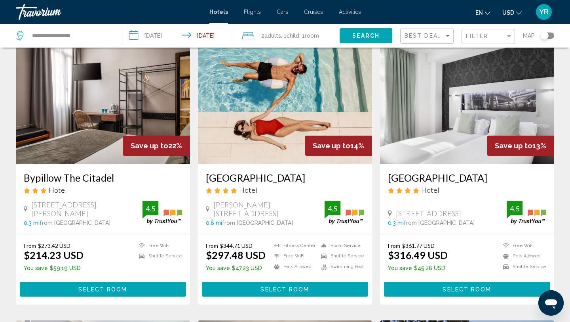
scroll to position [25, 0]
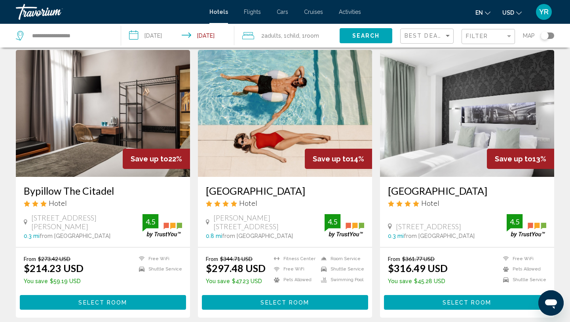
click at [114, 145] on img "Main content" at bounding box center [103, 113] width 174 height 127
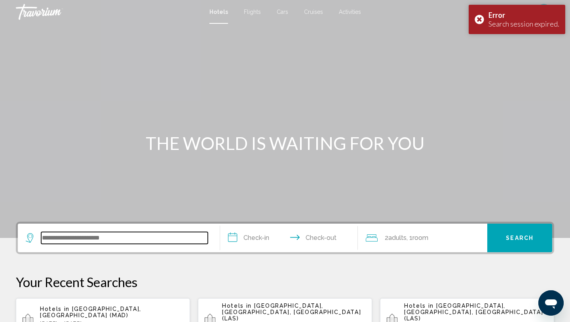
click at [171, 235] on input "Search widget" at bounding box center [124, 238] width 167 height 12
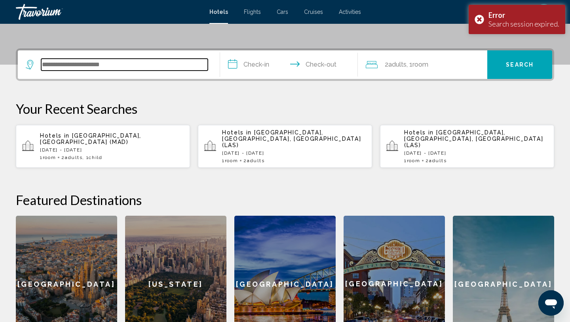
scroll to position [196, 0]
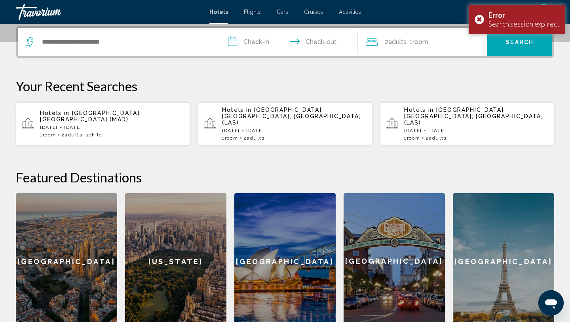
click at [163, 124] on p "[DATE] - [DATE]" at bounding box center [112, 127] width 144 height 6
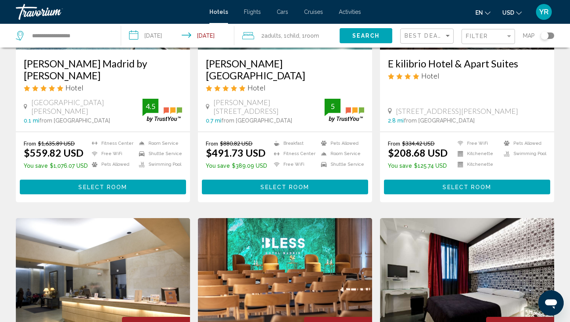
scroll to position [126, 0]
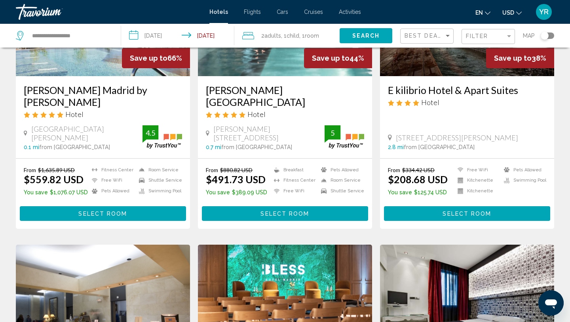
click at [480, 32] on div "Filter" at bounding box center [489, 36] width 47 height 15
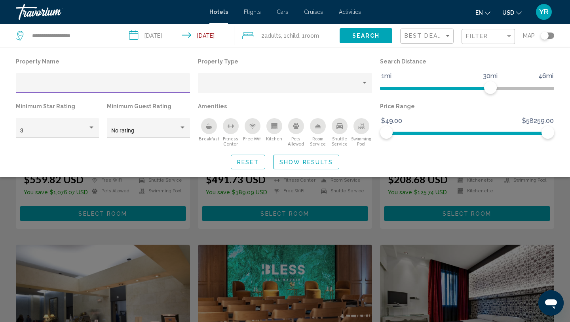
click at [343, 129] on div "Shuttle Service" at bounding box center [340, 126] width 16 height 16
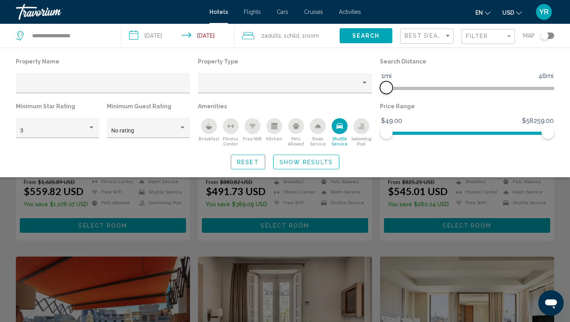
drag, startPoint x: 496, startPoint y: 86, endPoint x: 278, endPoint y: 126, distance: 221.8
click at [278, 126] on div "Property Name Property Type Search Distance 1mi 46mi 1mi Minimum Star Rating 3 …" at bounding box center [285, 101] width 547 height 91
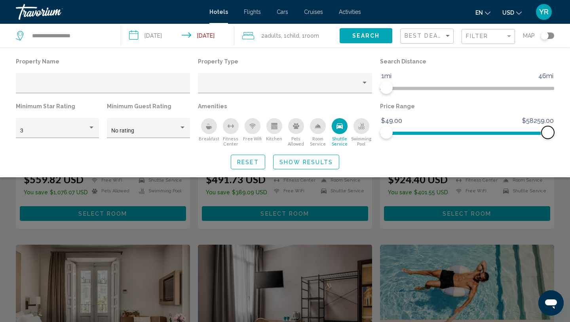
click at [526, 135] on span "Hotel Filters" at bounding box center [468, 131] width 162 height 13
drag, startPoint x: 526, startPoint y: 135, endPoint x: 388, endPoint y: 148, distance: 138.8
click at [388, 148] on div "Property Name Property Type Search Distance 1mi 46mi 1mi Minimum Star Rating 3 …" at bounding box center [285, 112] width 570 height 113
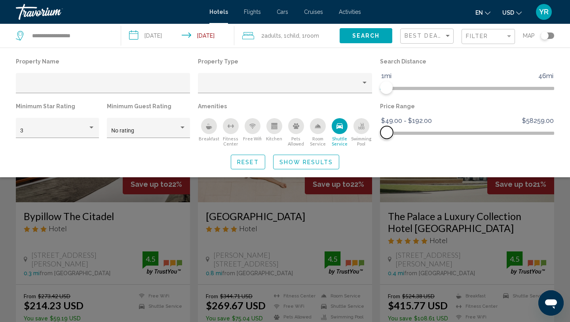
drag, startPoint x: 391, startPoint y: 134, endPoint x: 387, endPoint y: 137, distance: 4.8
click at [387, 137] on span "Hotel Filters" at bounding box center [387, 132] width 13 height 13
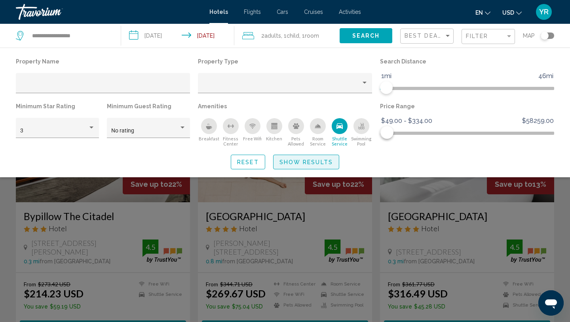
click at [316, 160] on span "Show Results" at bounding box center [306, 162] width 53 height 6
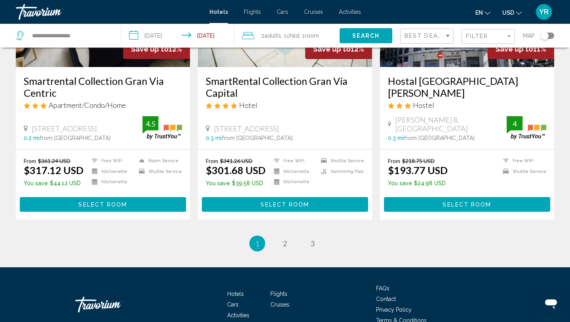
scroll to position [1025, 0]
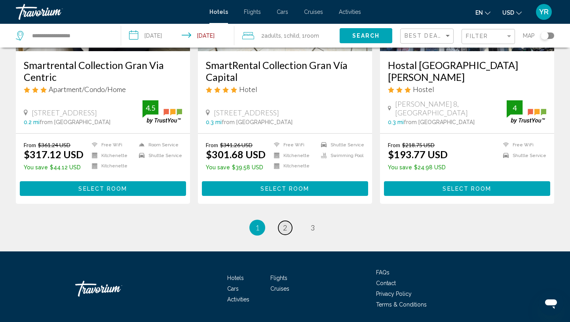
click at [284, 223] on span "2" at bounding box center [285, 227] width 4 height 9
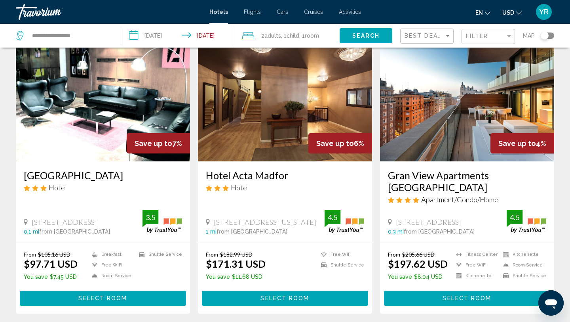
scroll to position [44, 0]
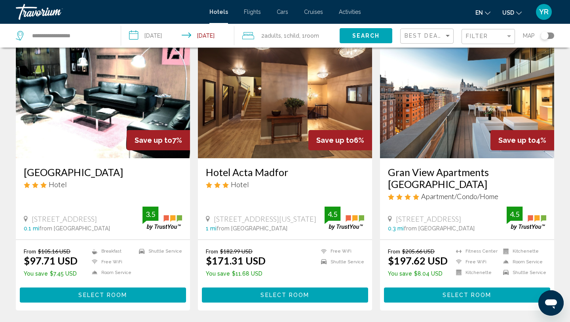
click at [284, 135] on img "Main content" at bounding box center [285, 94] width 174 height 127
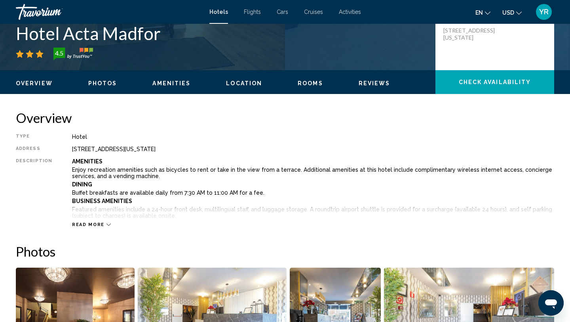
scroll to position [192, 0]
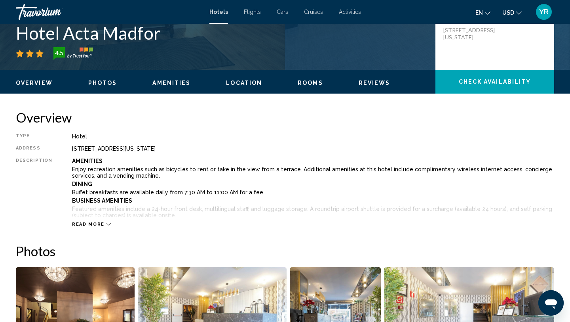
click at [82, 224] on span "Read more" at bounding box center [88, 223] width 32 height 5
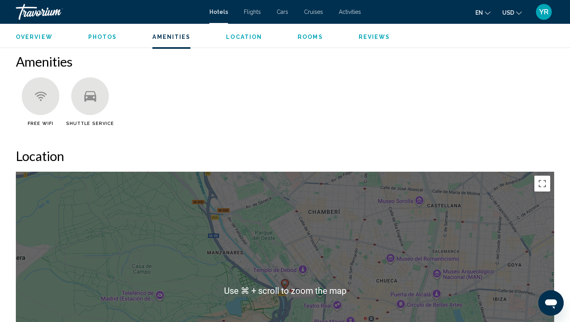
scroll to position [977, 0]
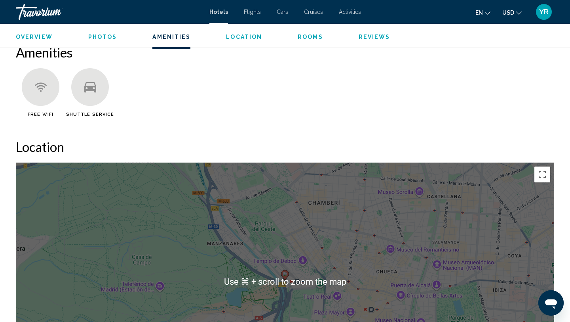
click at [212, 121] on div "Overview Type Hotel Address [STREET_ADDRESS][US_STATE] Description Amenities En…" at bounding box center [285, 240] width 547 height 1832
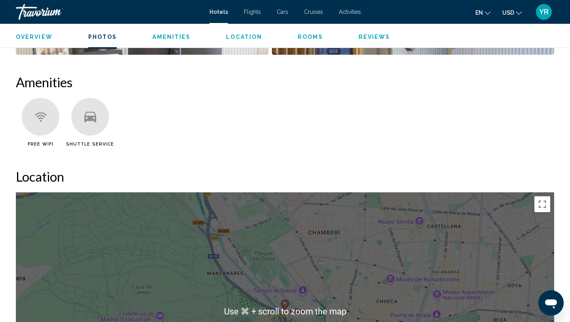
scroll to position [939, 0]
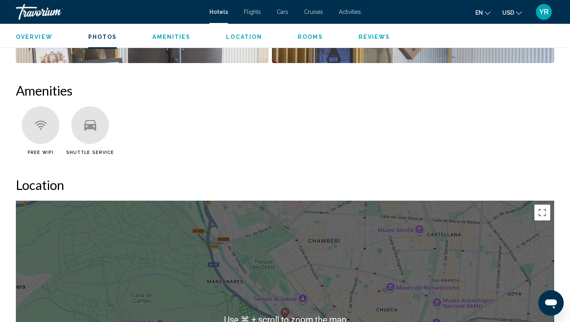
click at [84, 125] on div "Main content" at bounding box center [90, 125] width 38 height 38
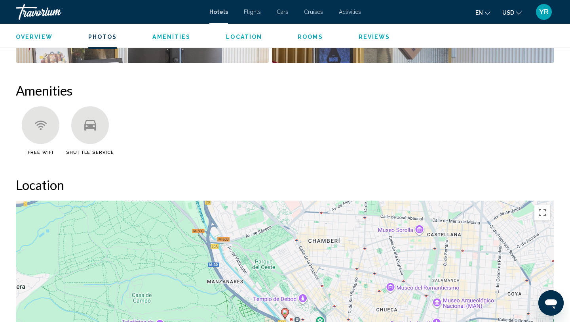
click at [97, 122] on div "Main content" at bounding box center [90, 125] width 38 height 38
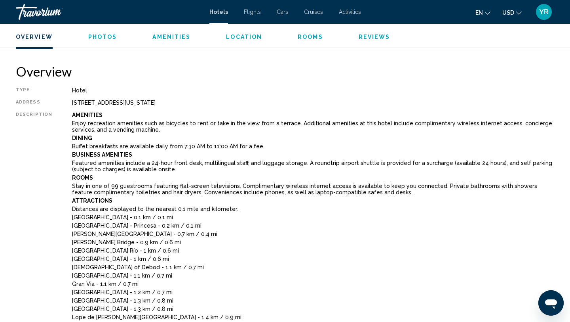
scroll to position [237, 0]
click at [170, 36] on span "Amenities" at bounding box center [172, 37] width 38 height 6
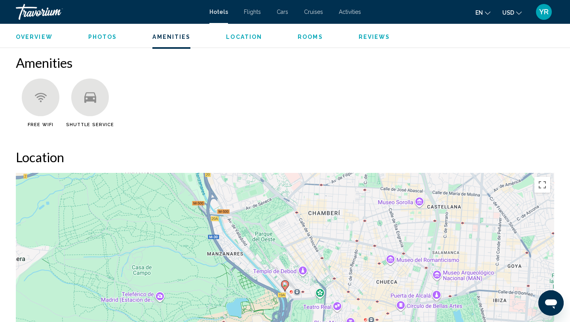
scroll to position [968, 0]
click at [85, 109] on div "Shuttle Service" at bounding box center [90, 102] width 50 height 49
click at [32, 100] on div "Main content" at bounding box center [41, 97] width 38 height 38
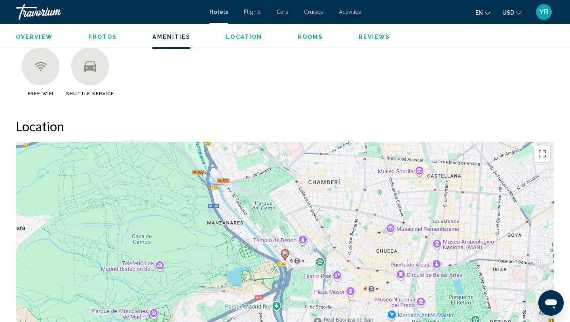
scroll to position [1007, 0]
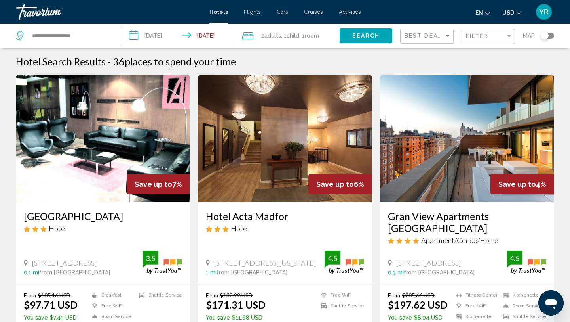
click at [497, 25] on div "Filter" at bounding box center [488, 36] width 53 height 24
click at [494, 36] on div "Filter" at bounding box center [486, 36] width 40 height 6
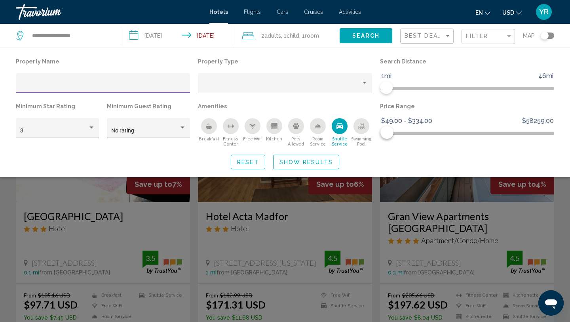
click at [326, 208] on div "Search widget" at bounding box center [285, 220] width 570 height 203
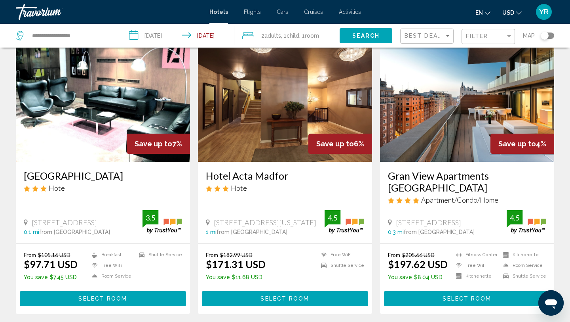
scroll to position [44, 0]
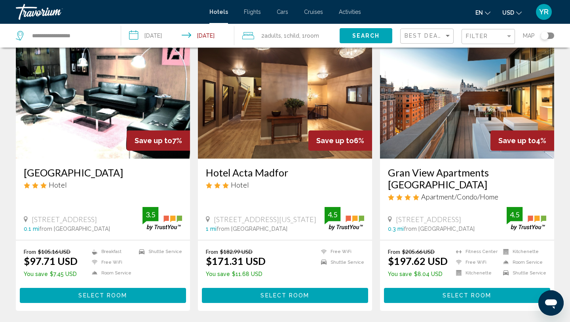
click at [448, 146] on img "Main content" at bounding box center [467, 95] width 174 height 127
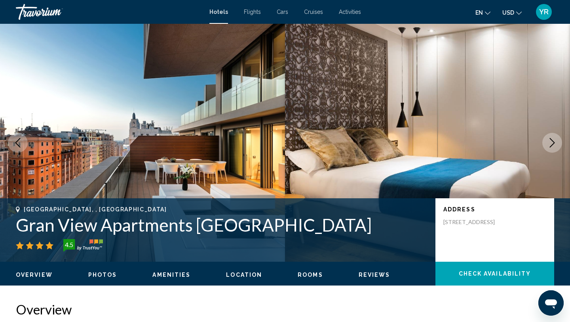
click at [546, 145] on button "Next image" at bounding box center [553, 143] width 20 height 20
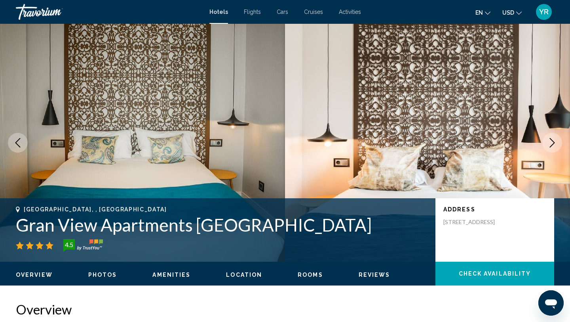
click at [546, 145] on button "Next image" at bounding box center [553, 143] width 20 height 20
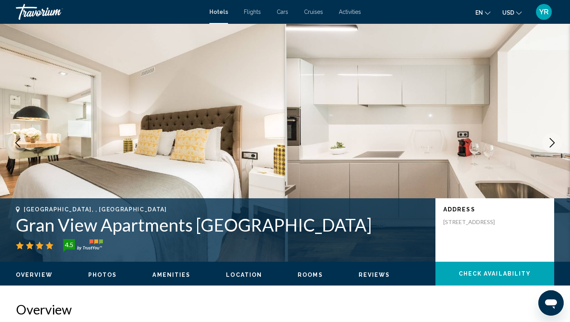
click at [546, 145] on button "Next image" at bounding box center [553, 143] width 20 height 20
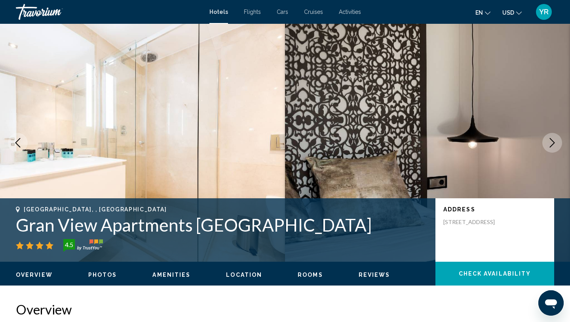
click at [546, 145] on button "Next image" at bounding box center [553, 143] width 20 height 20
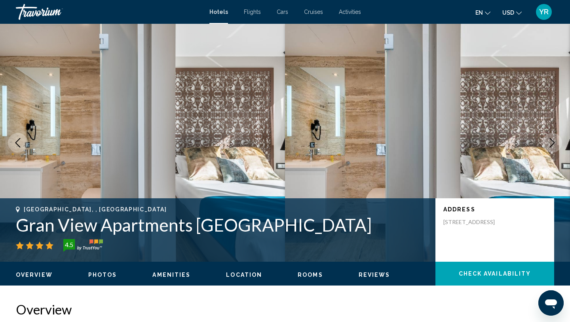
click at [546, 145] on button "Next image" at bounding box center [553, 143] width 20 height 20
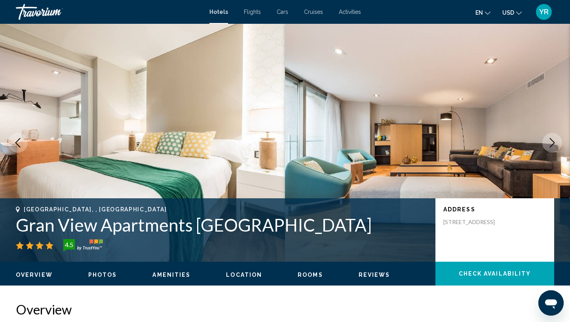
click at [546, 145] on button "Next image" at bounding box center [553, 143] width 20 height 20
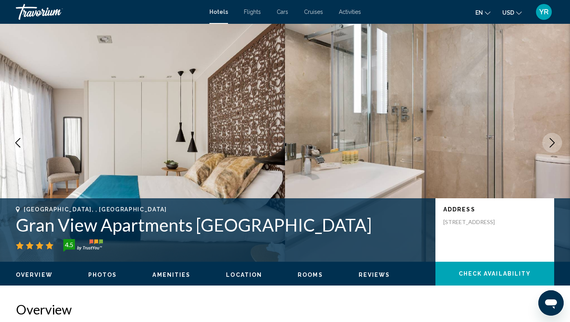
click at [546, 145] on button "Next image" at bounding box center [553, 143] width 20 height 20
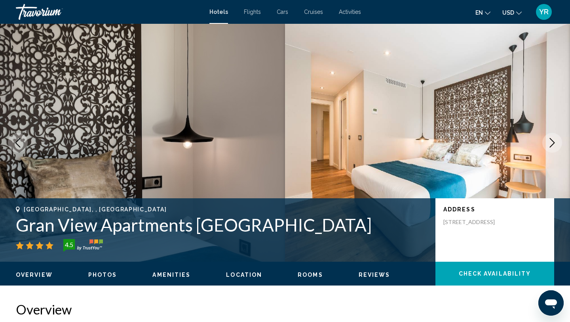
click at [546, 145] on button "Next image" at bounding box center [553, 143] width 20 height 20
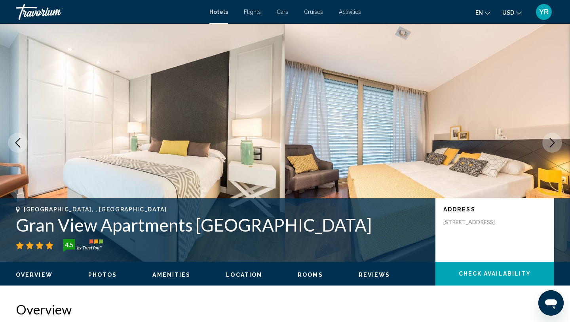
click at [546, 145] on button "Next image" at bounding box center [553, 143] width 20 height 20
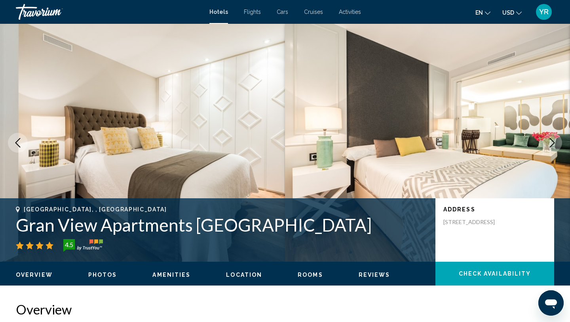
click at [546, 145] on button "Next image" at bounding box center [553, 143] width 20 height 20
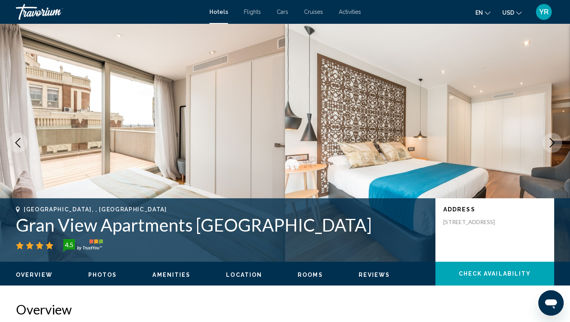
click at [546, 145] on button "Next image" at bounding box center [553, 143] width 20 height 20
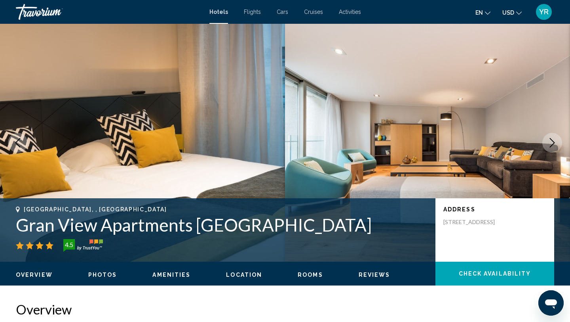
click at [546, 145] on button "Next image" at bounding box center [553, 143] width 20 height 20
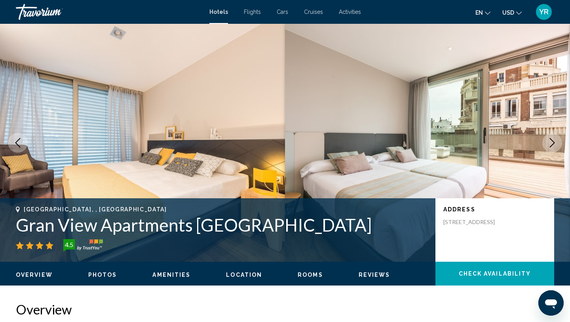
click at [546, 145] on button "Next image" at bounding box center [553, 143] width 20 height 20
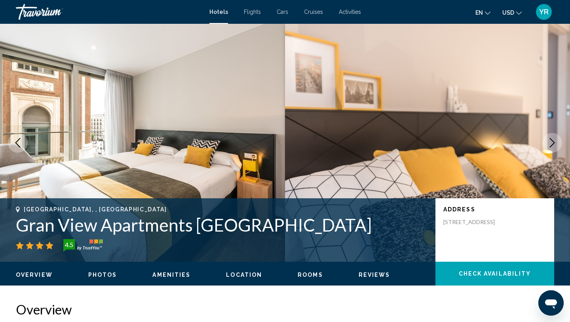
click at [546, 145] on button "Next image" at bounding box center [553, 143] width 20 height 20
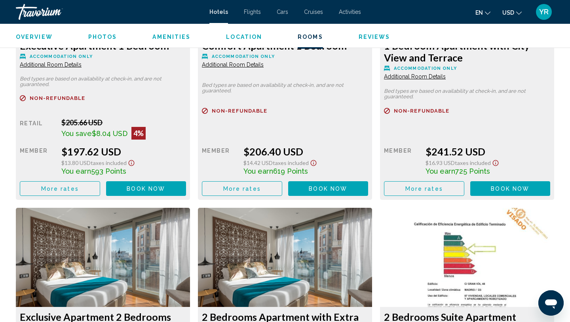
scroll to position [1152, 0]
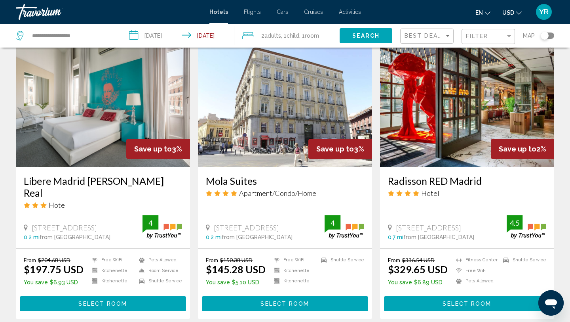
scroll to position [328, 0]
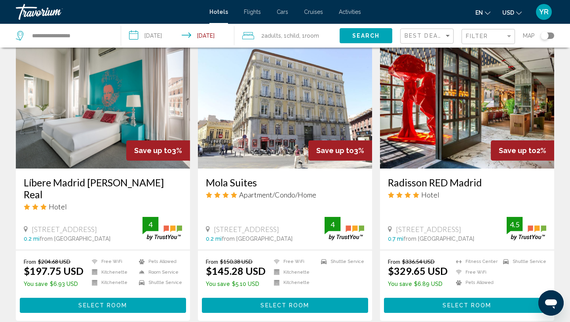
click at [274, 116] on img "Main content" at bounding box center [285, 105] width 174 height 127
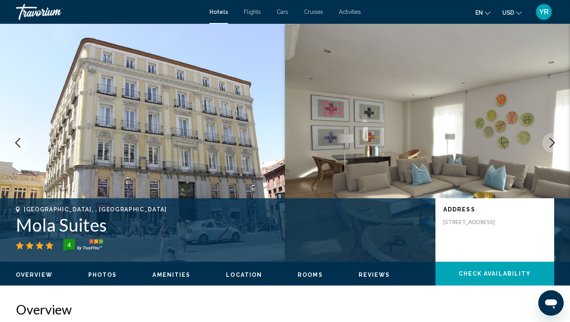
click at [553, 148] on button "Next image" at bounding box center [553, 143] width 20 height 20
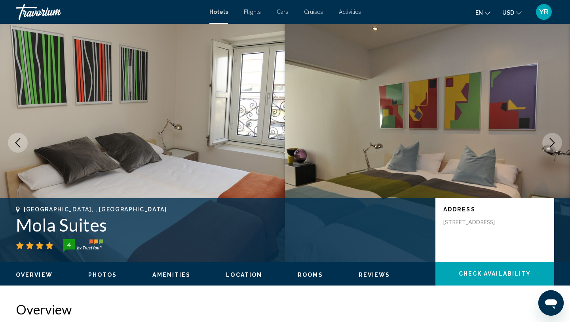
click at [553, 148] on button "Next image" at bounding box center [553, 143] width 20 height 20
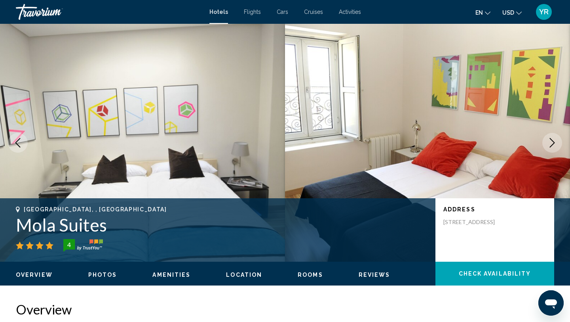
click at [553, 148] on button "Next image" at bounding box center [553, 143] width 20 height 20
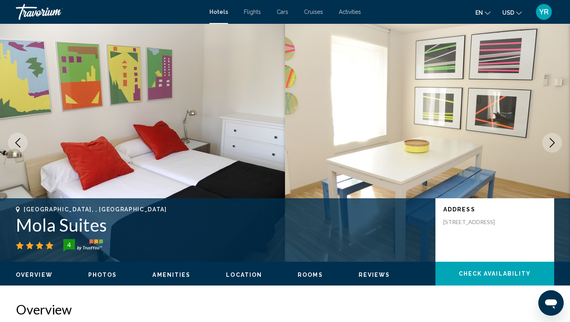
click at [553, 148] on button "Next image" at bounding box center [553, 143] width 20 height 20
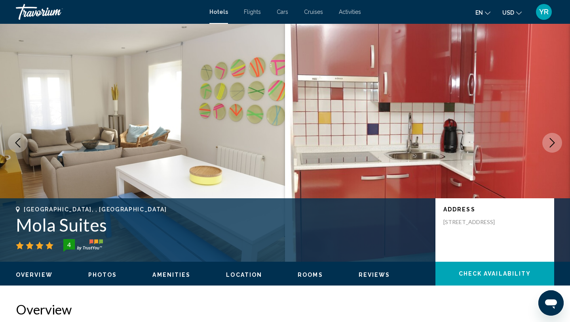
click at [553, 148] on button "Next image" at bounding box center [553, 143] width 20 height 20
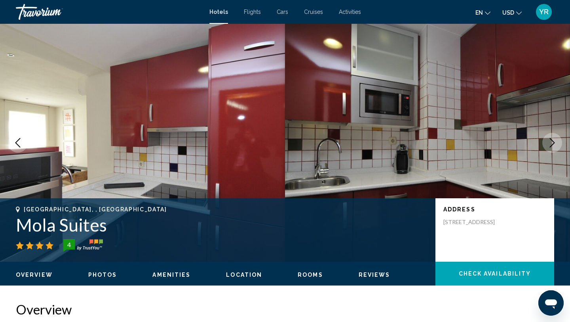
click at [553, 148] on button "Next image" at bounding box center [553, 143] width 20 height 20
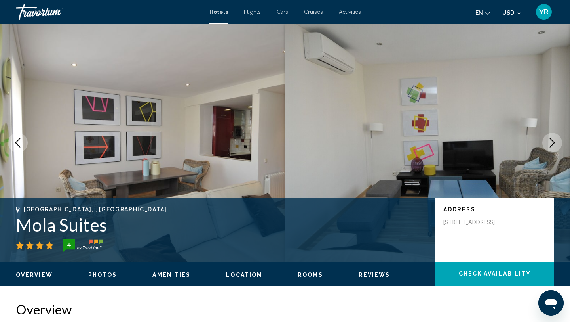
click at [553, 148] on button "Next image" at bounding box center [553, 143] width 20 height 20
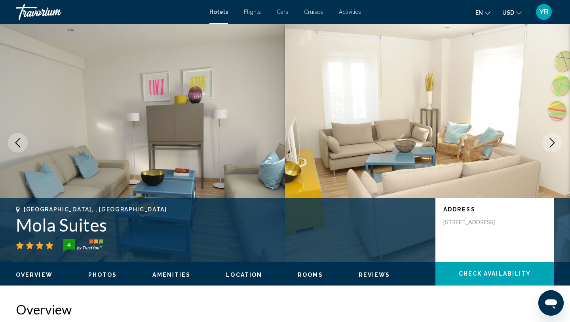
click at [553, 148] on button "Next image" at bounding box center [553, 143] width 20 height 20
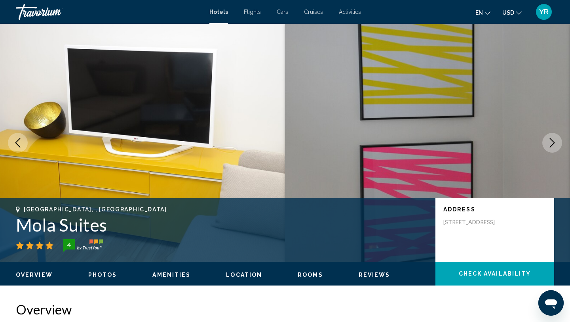
click at [553, 148] on button "Next image" at bounding box center [553, 143] width 20 height 20
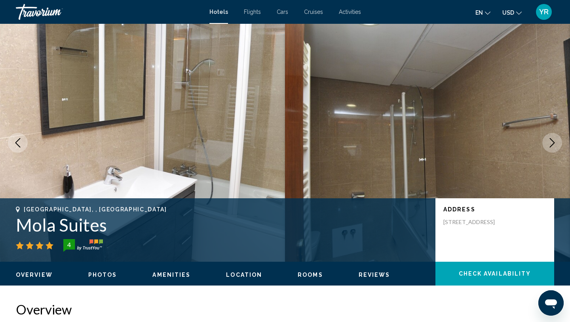
click at [552, 141] on icon "Next image" at bounding box center [553, 143] width 10 height 10
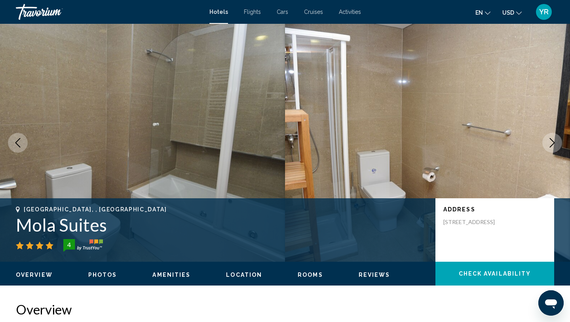
click at [552, 141] on icon "Next image" at bounding box center [553, 143] width 10 height 10
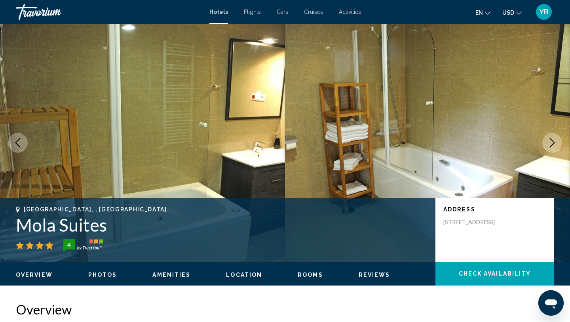
click at [552, 141] on icon "Next image" at bounding box center [553, 143] width 10 height 10
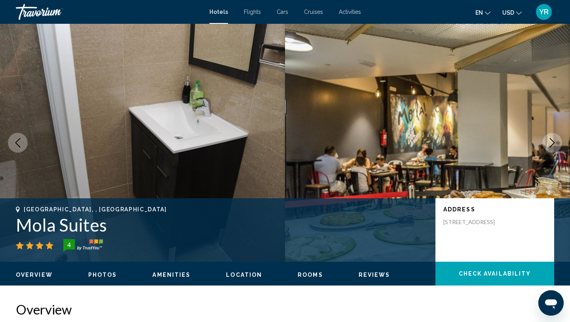
click at [552, 141] on icon "Next image" at bounding box center [553, 143] width 10 height 10
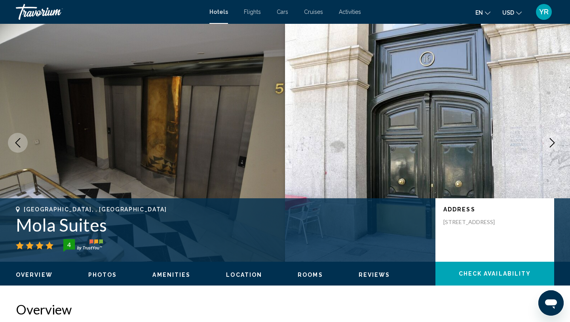
click at [552, 141] on icon "Next image" at bounding box center [553, 143] width 10 height 10
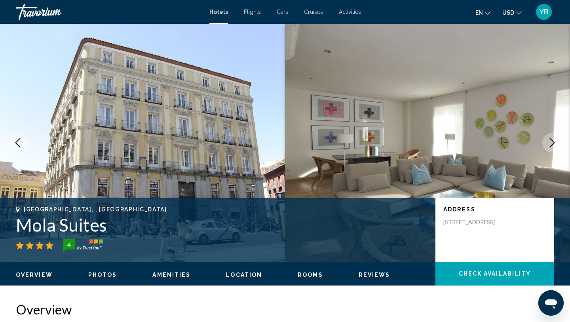
click at [552, 141] on icon "Next image" at bounding box center [553, 143] width 10 height 10
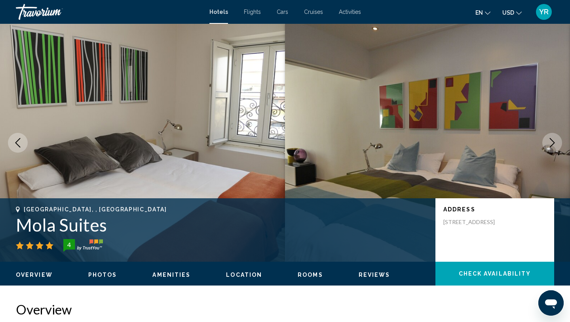
click at [15, 148] on button "Previous image" at bounding box center [18, 143] width 20 height 20
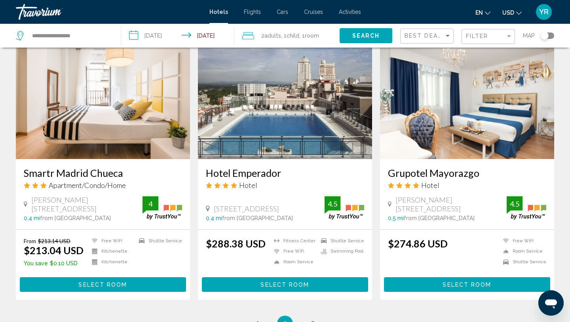
scroll to position [927, 0]
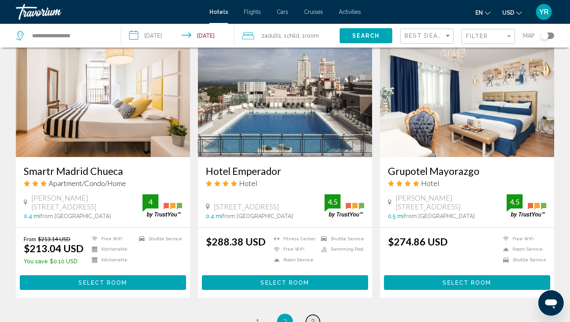
click at [314, 317] on span "3" at bounding box center [313, 321] width 4 height 9
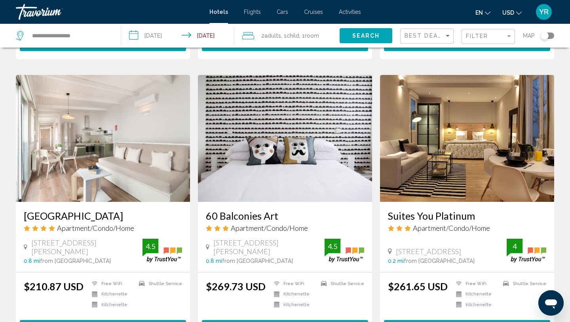
scroll to position [577, 0]
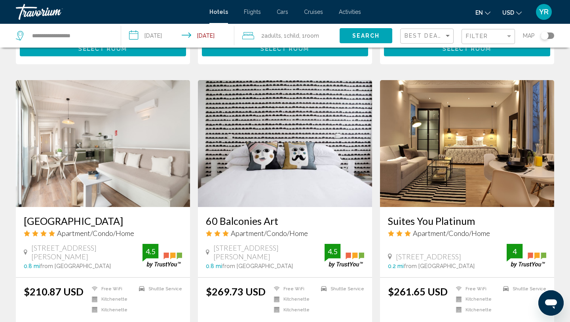
click at [113, 168] on img "Main content" at bounding box center [103, 143] width 174 height 127
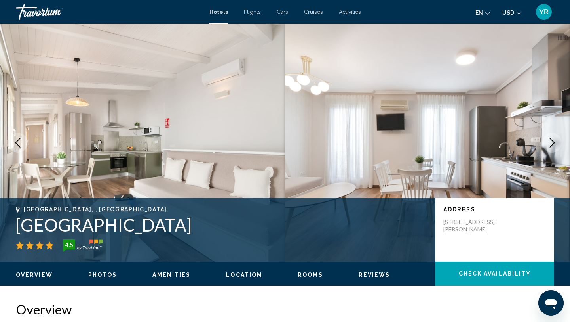
click at [546, 144] on button "Next image" at bounding box center [553, 143] width 20 height 20
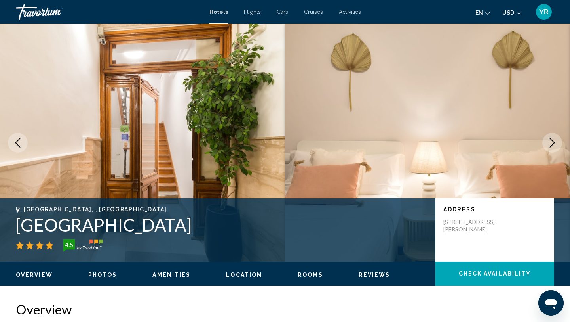
click at [546, 144] on button "Next image" at bounding box center [553, 143] width 20 height 20
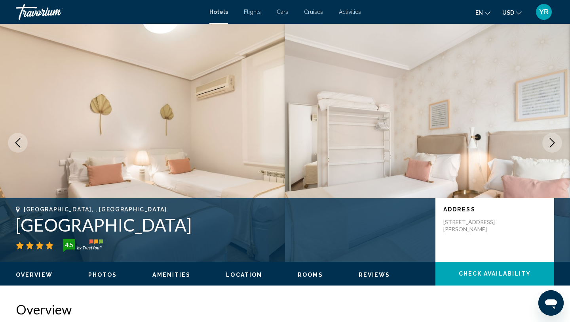
click at [546, 144] on button "Next image" at bounding box center [553, 143] width 20 height 20
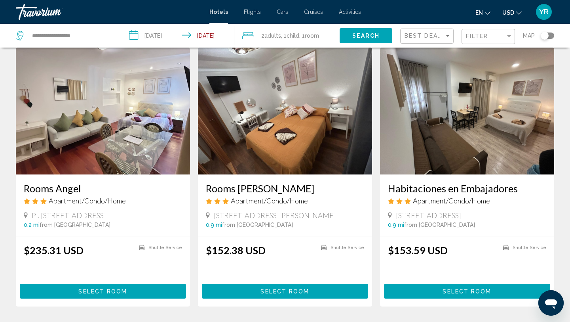
scroll to position [897, 0]
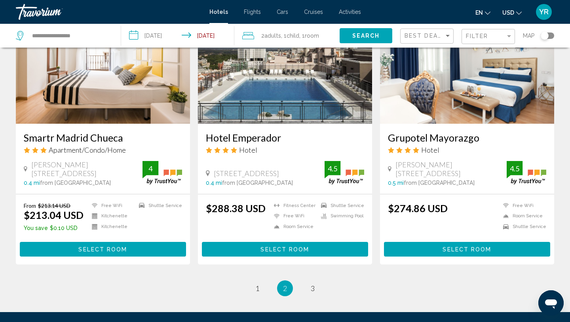
scroll to position [960, 0]
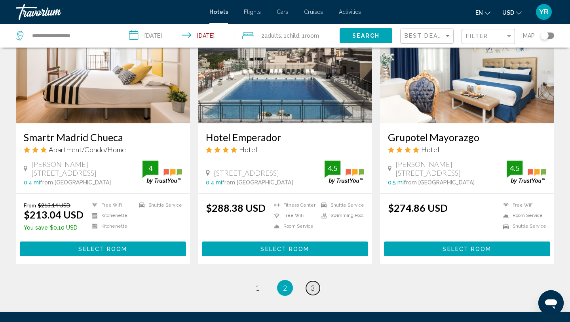
click at [311, 283] on span "3" at bounding box center [313, 287] width 4 height 9
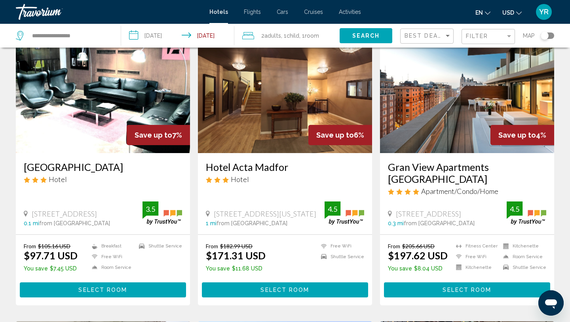
scroll to position [58, 0]
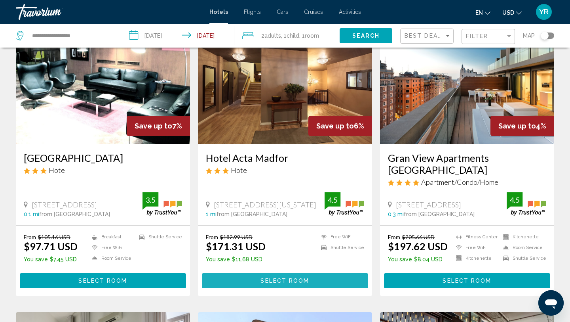
click at [276, 278] on span "Select Room" at bounding box center [285, 281] width 49 height 6
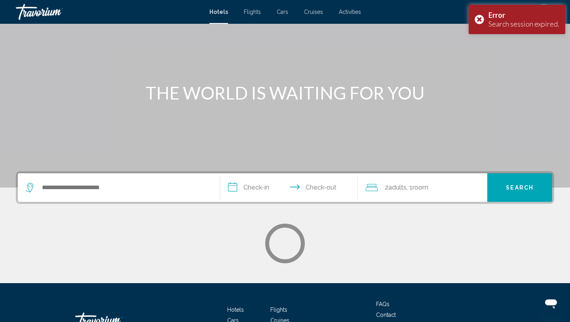
scroll to position [51, 0]
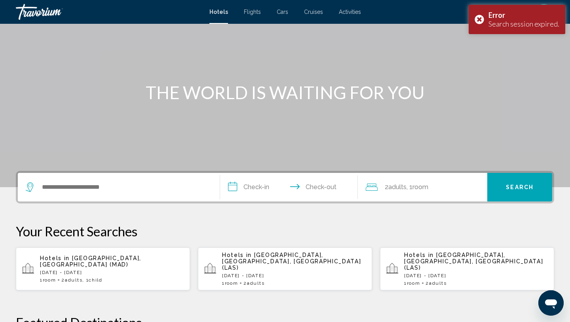
click at [116, 277] on div "1 Room rooms 2 Adult Adults , 1 Child Children" at bounding box center [112, 280] width 144 height 6
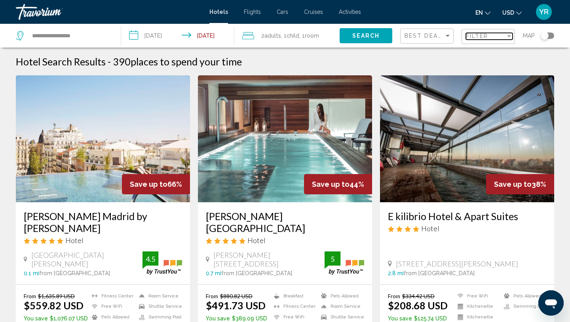
click at [489, 37] on div "Filter" at bounding box center [486, 36] width 40 height 6
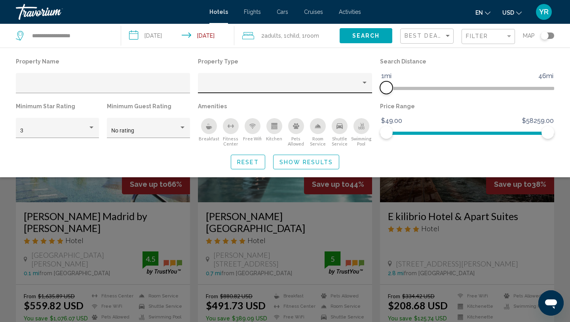
drag, startPoint x: 490, startPoint y: 88, endPoint x: 349, endPoint y: 92, distance: 141.1
click at [349, 92] on div "Property Name Property Type Search Distance 1mi 46mi 1mi Minimum Star Rating 3 …" at bounding box center [285, 101] width 547 height 91
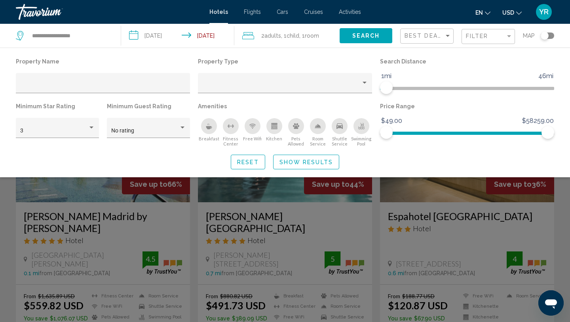
click at [338, 124] on icon "Shuttle Service" at bounding box center [340, 126] width 6 height 6
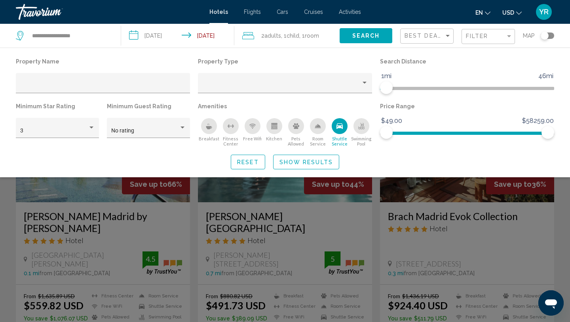
click at [293, 162] on span "Show Results" at bounding box center [306, 162] width 53 height 6
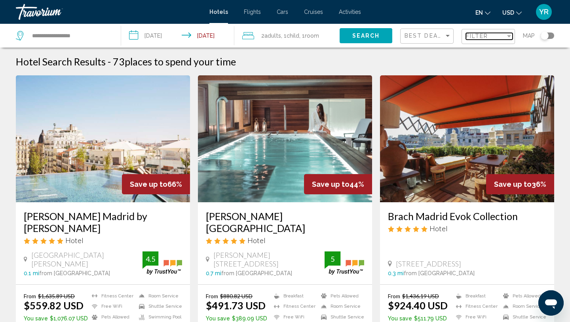
click at [482, 36] on span "Filter" at bounding box center [477, 36] width 23 height 6
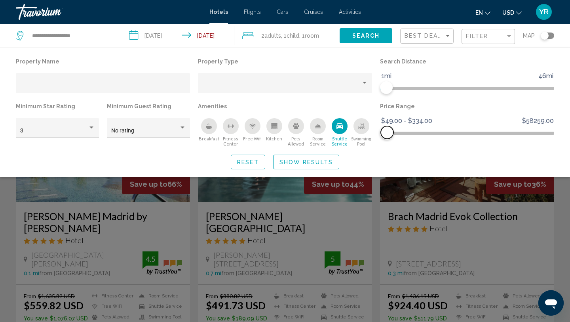
drag, startPoint x: 549, startPoint y: 132, endPoint x: 387, endPoint y: 143, distance: 162.4
click at [387, 143] on div "Price Range $49.00 $58259.00 $49.00 $334.00 $49.00 - $334.00" at bounding box center [467, 124] width 182 height 46
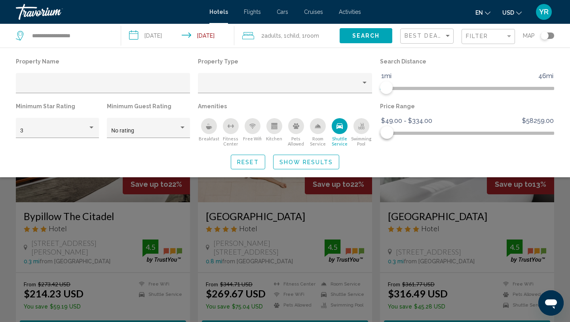
click at [319, 159] on span "Show Results" at bounding box center [306, 162] width 53 height 6
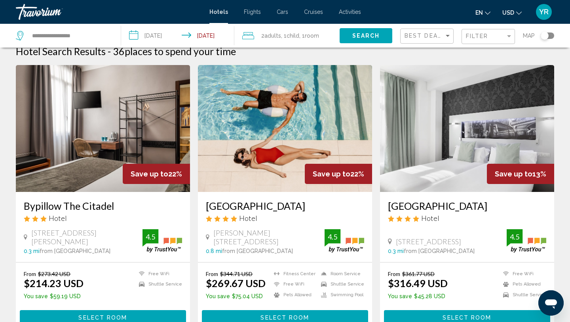
scroll to position [12, 0]
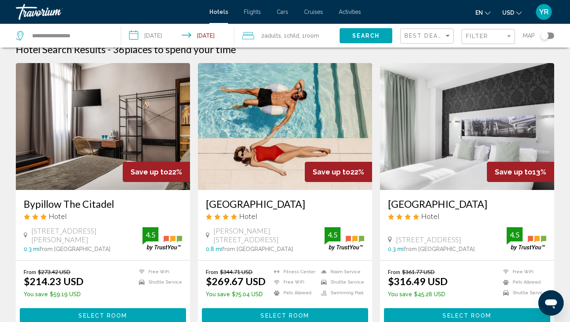
click at [279, 143] on img "Main content" at bounding box center [285, 126] width 174 height 127
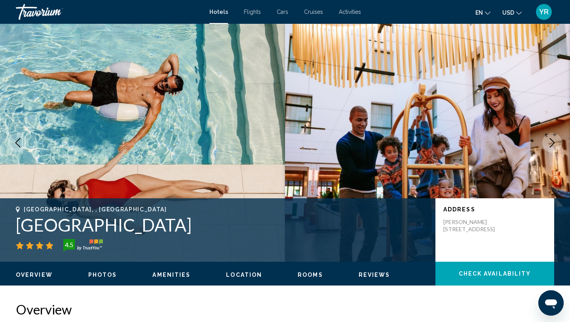
click at [550, 141] on icon "Next image" at bounding box center [553, 143] width 10 height 10
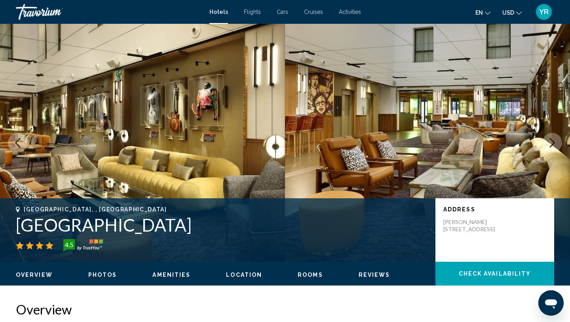
click at [550, 141] on icon "Next image" at bounding box center [553, 143] width 10 height 10
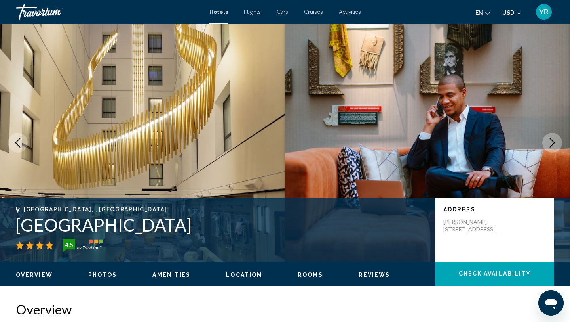
click at [550, 141] on icon "Next image" at bounding box center [553, 143] width 10 height 10
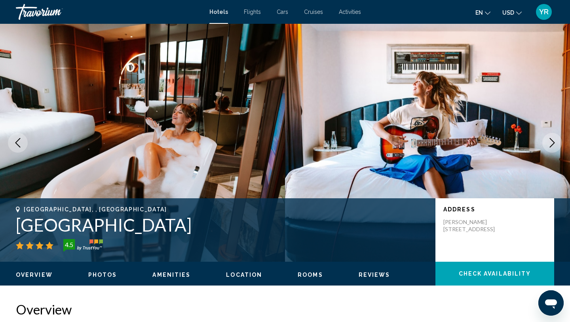
click at [550, 141] on icon "Next image" at bounding box center [553, 143] width 10 height 10
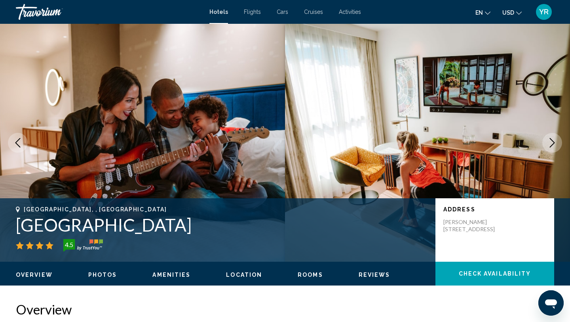
click at [550, 141] on icon "Next image" at bounding box center [553, 143] width 10 height 10
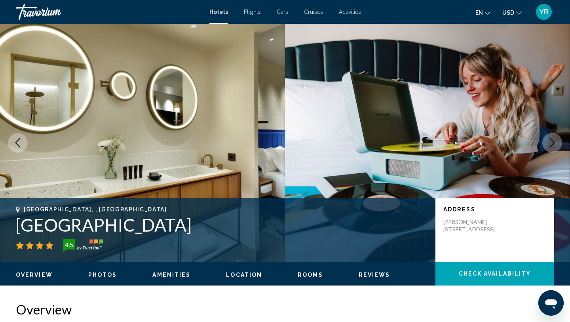
click at [550, 141] on icon "Next image" at bounding box center [553, 143] width 10 height 10
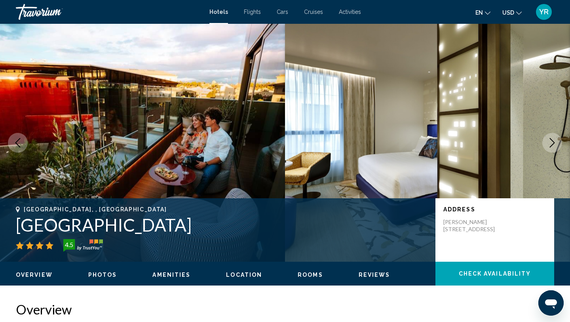
click at [550, 141] on icon "Next image" at bounding box center [553, 143] width 10 height 10
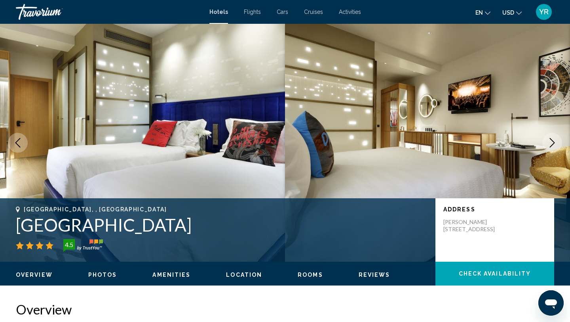
click at [550, 141] on icon "Next image" at bounding box center [553, 143] width 10 height 10
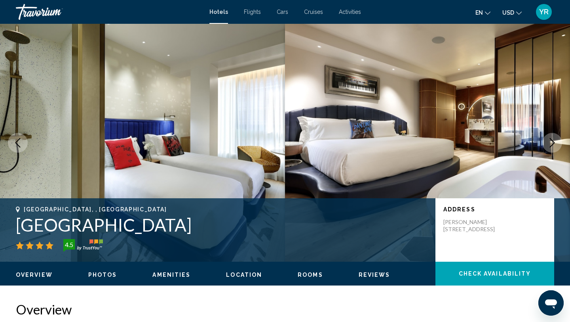
click at [550, 141] on icon "Next image" at bounding box center [553, 143] width 10 height 10
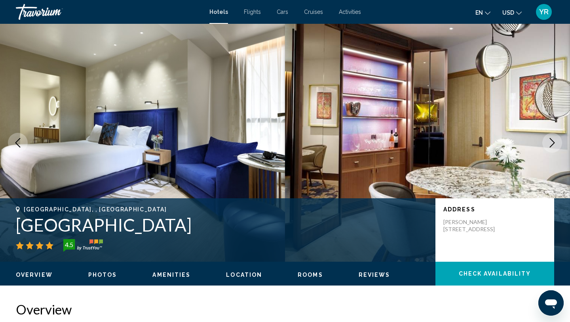
click at [550, 141] on icon "Next image" at bounding box center [553, 143] width 10 height 10
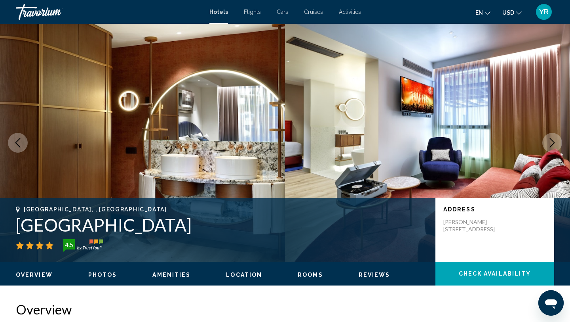
click at [550, 141] on icon "Next image" at bounding box center [553, 143] width 10 height 10
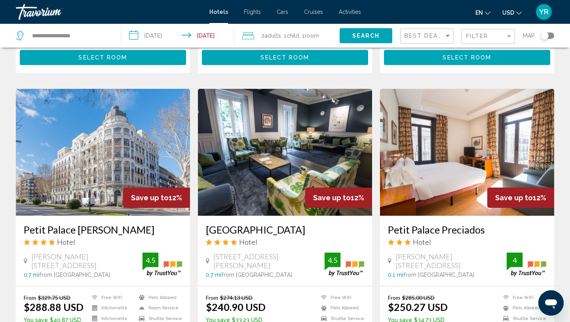
scroll to position [578, 0]
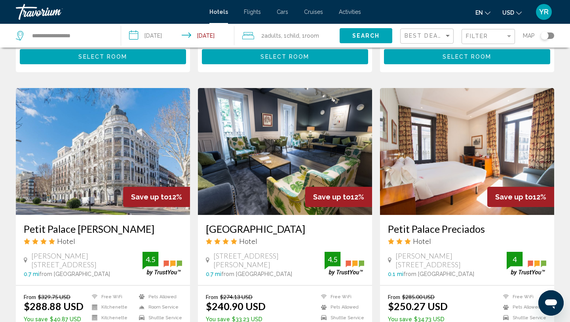
click at [286, 169] on img "Main content" at bounding box center [285, 151] width 174 height 127
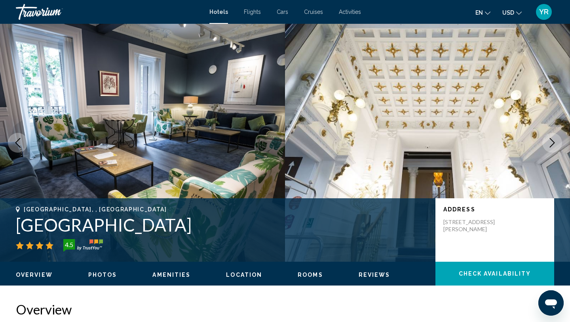
click at [551, 138] on icon "Next image" at bounding box center [553, 143] width 10 height 10
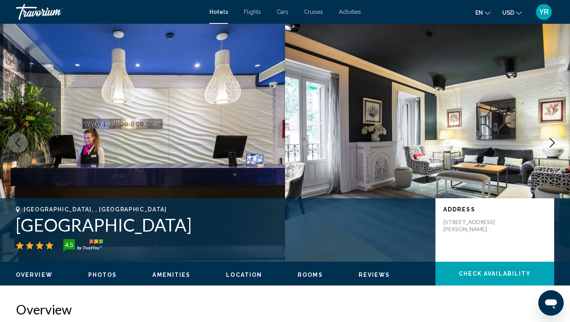
click at [551, 138] on icon "Next image" at bounding box center [553, 143] width 10 height 10
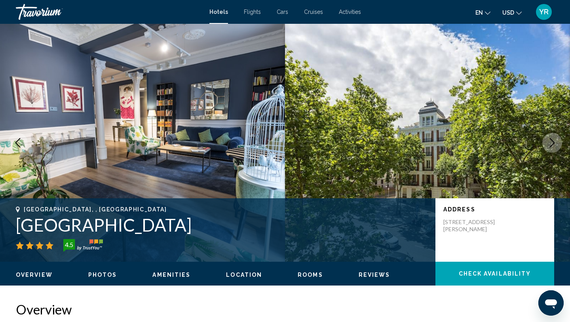
click at [551, 138] on icon "Next image" at bounding box center [553, 143] width 10 height 10
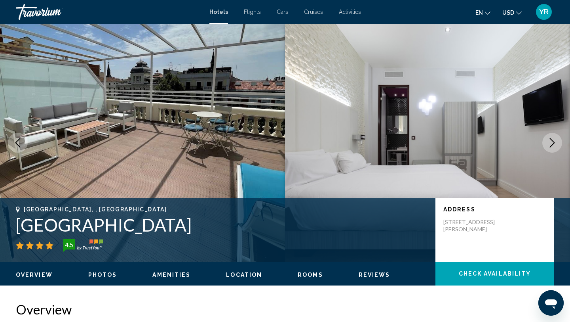
click at [551, 138] on icon "Next image" at bounding box center [553, 143] width 10 height 10
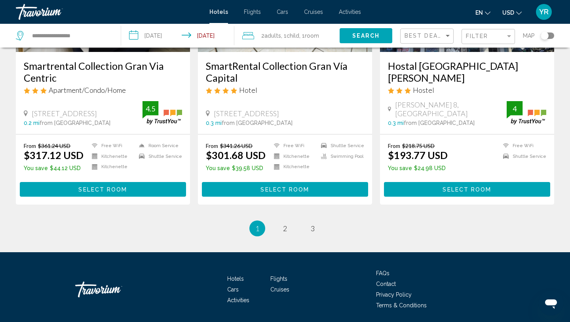
scroll to position [1022, 0]
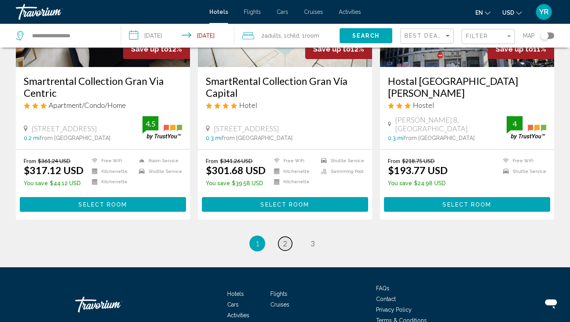
click at [284, 239] on span "2" at bounding box center [285, 243] width 4 height 9
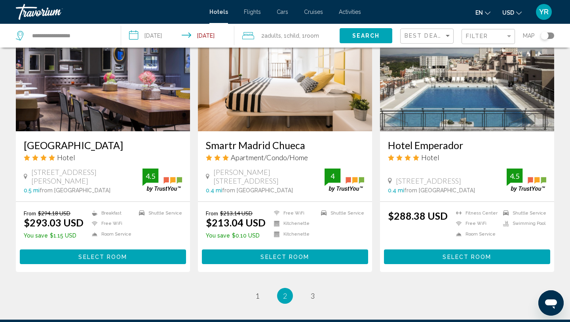
scroll to position [958, 0]
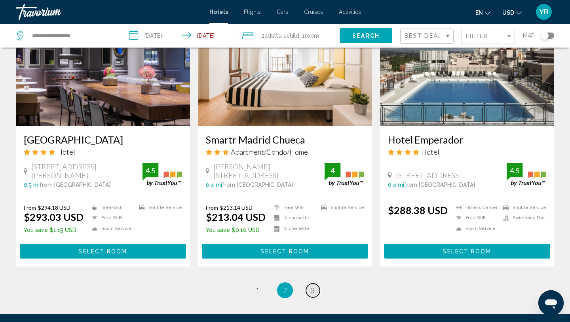
click at [314, 286] on span "3" at bounding box center [313, 290] width 4 height 9
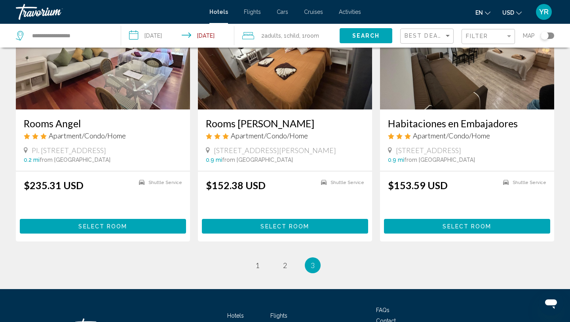
scroll to position [1005, 0]
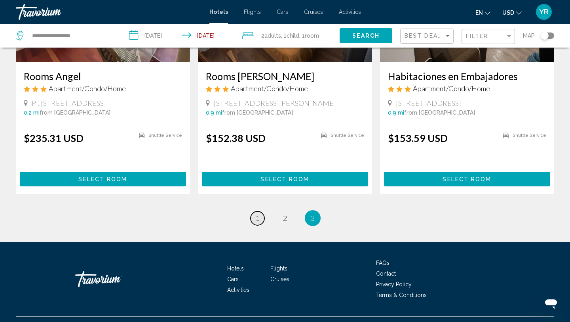
click at [258, 214] on span "1" at bounding box center [258, 218] width 4 height 9
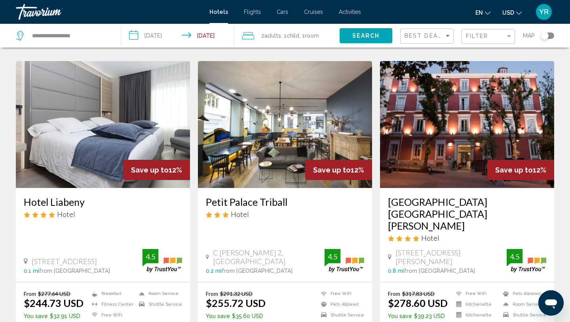
scroll to position [299, 0]
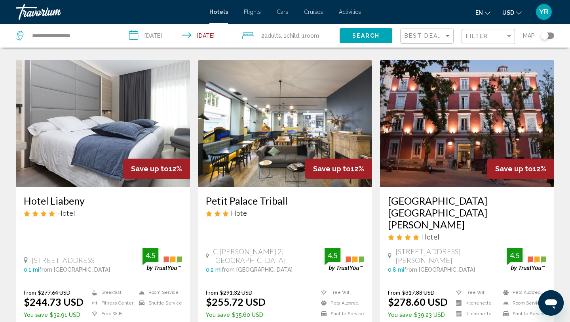
click at [282, 103] on img "Main content" at bounding box center [285, 123] width 174 height 127
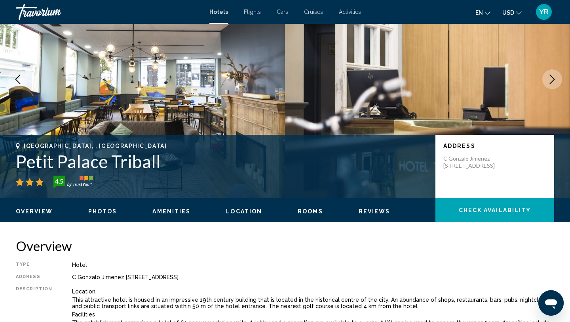
scroll to position [63, 0]
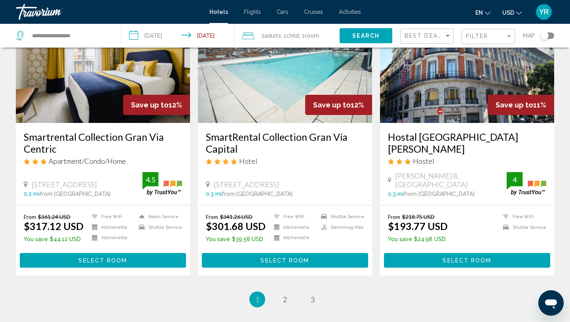
scroll to position [1025, 0]
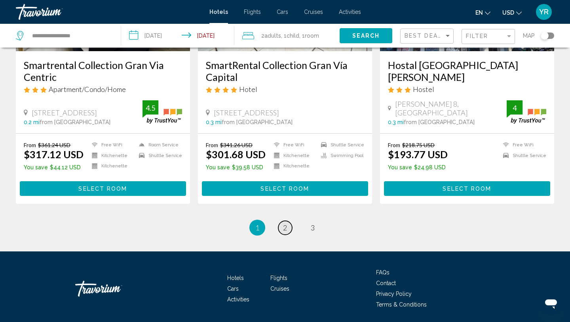
click at [286, 223] on span "2" at bounding box center [285, 227] width 4 height 9
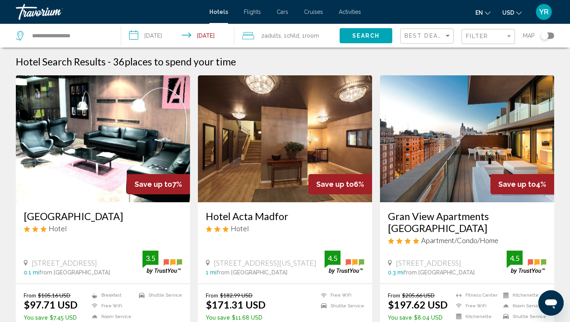
scroll to position [10, 0]
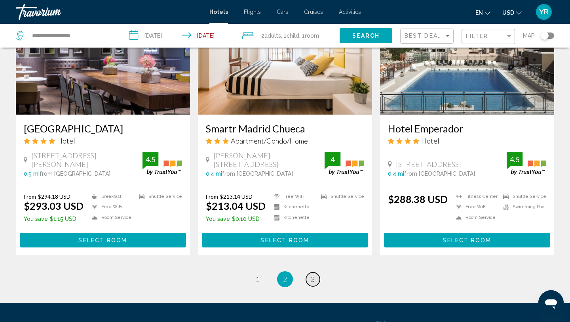
click at [313, 275] on span "3" at bounding box center [313, 279] width 4 height 9
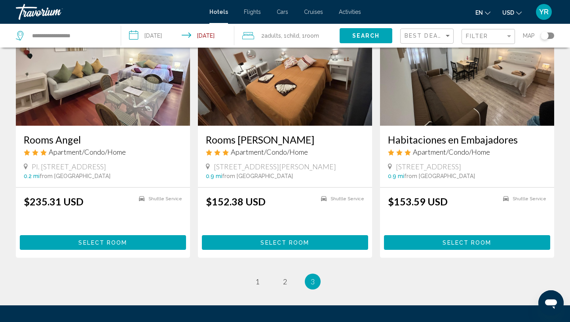
scroll to position [943, 0]
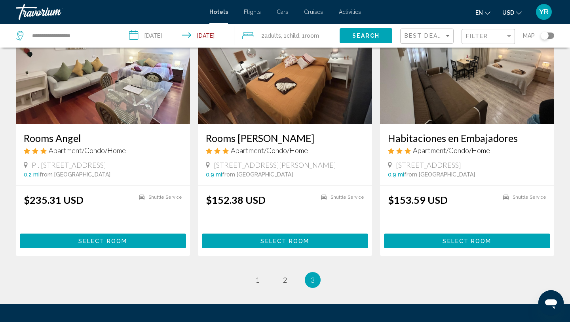
click at [287, 273] on link "page 2" at bounding box center [285, 280] width 14 height 14
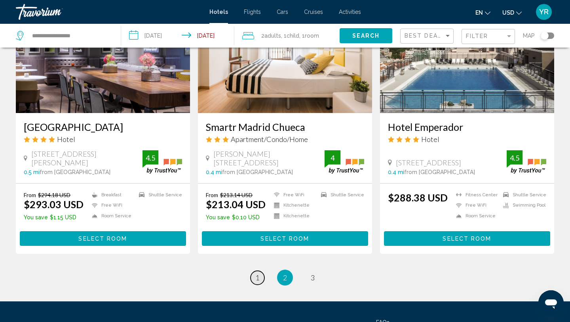
click at [261, 271] on link "page 1" at bounding box center [258, 278] width 14 height 14
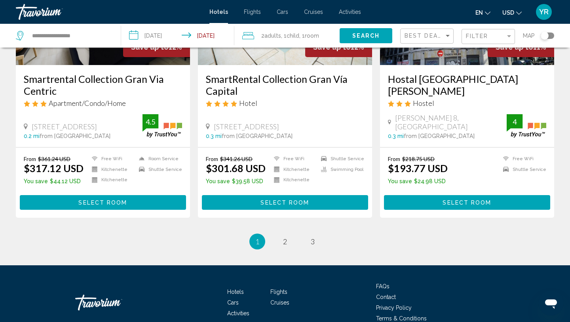
scroll to position [1011, 0]
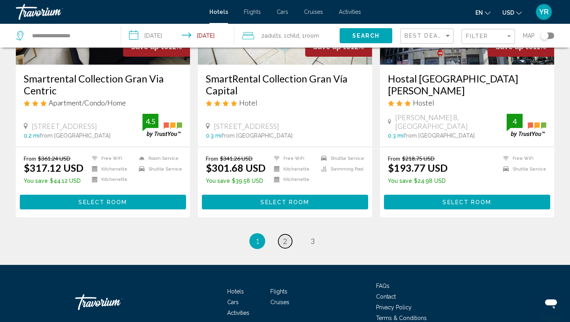
click at [286, 237] on span "2" at bounding box center [285, 241] width 4 height 9
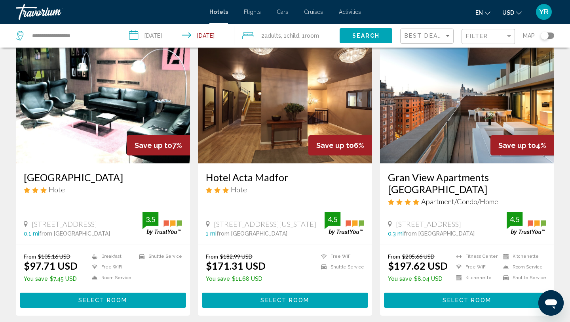
scroll to position [36, 0]
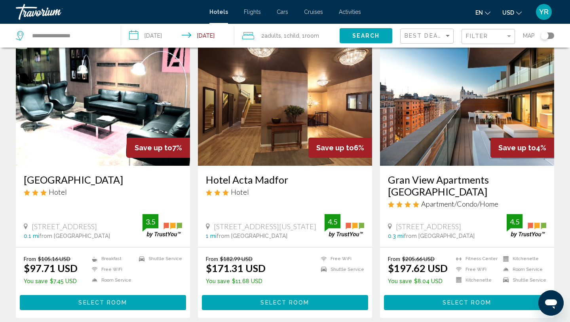
click at [454, 88] on img "Main content" at bounding box center [467, 102] width 174 height 127
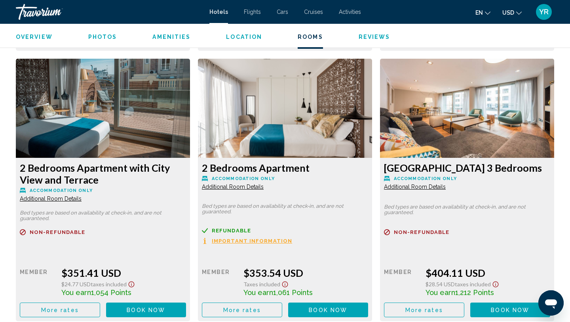
scroll to position [1901, 0]
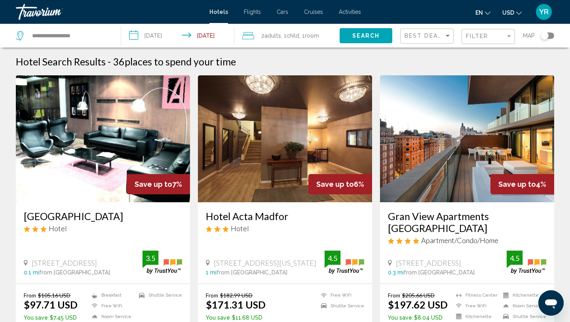
click at [431, 214] on h3 "Gran View Apartments [GEOGRAPHIC_DATA]" at bounding box center [467, 222] width 158 height 24
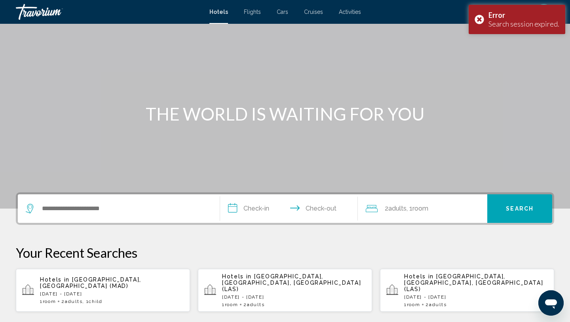
scroll to position [31, 0]
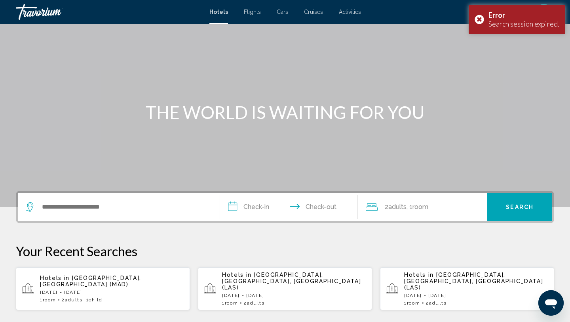
click at [99, 297] on span "Child" at bounding box center [95, 300] width 13 height 6
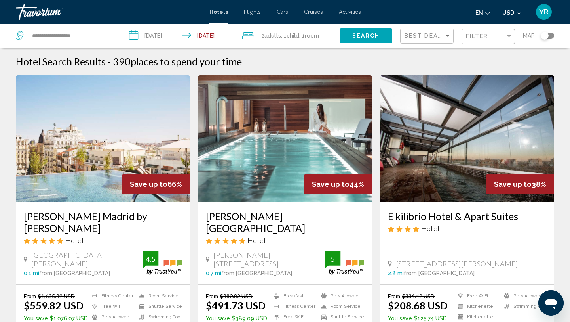
click at [480, 39] on div "Filter" at bounding box center [489, 36] width 47 height 15
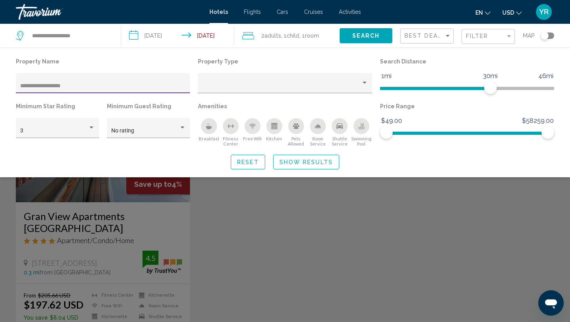
type input "**********"
click at [307, 161] on span "Show Results" at bounding box center [306, 162] width 53 height 6
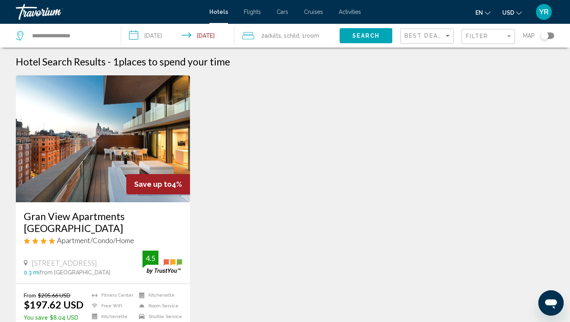
click at [54, 236] on div "Gran View Apartments [GEOGRAPHIC_DATA] Apartment/Condo/Home" at bounding box center [103, 230] width 158 height 40
click at [120, 158] on img "Main content" at bounding box center [103, 138] width 174 height 127
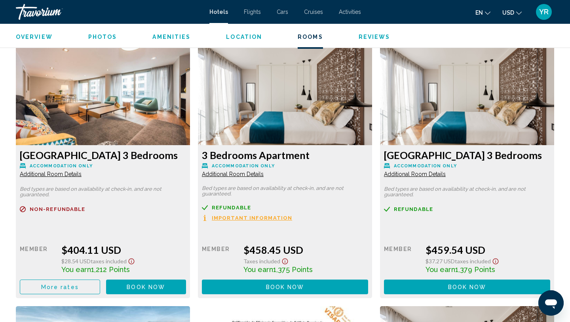
scroll to position [1894, 0]
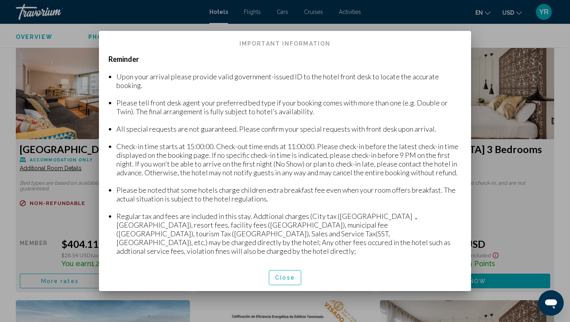
scroll to position [0, 0]
click at [283, 279] on span "Close" at bounding box center [285, 278] width 20 height 6
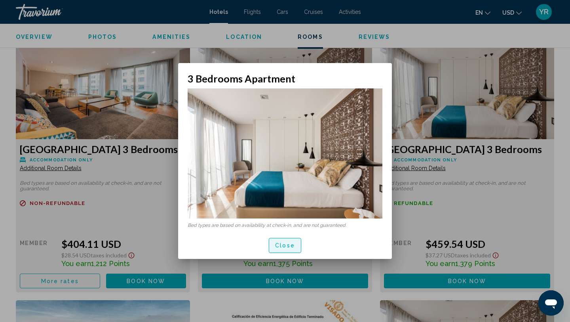
click at [278, 250] on button "Close" at bounding box center [285, 245] width 32 height 15
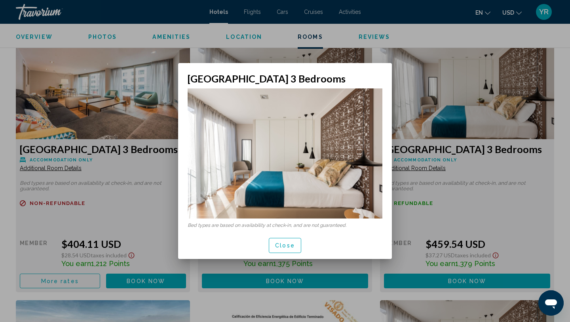
scroll to position [0, 0]
click at [286, 244] on span "Close" at bounding box center [285, 245] width 20 height 6
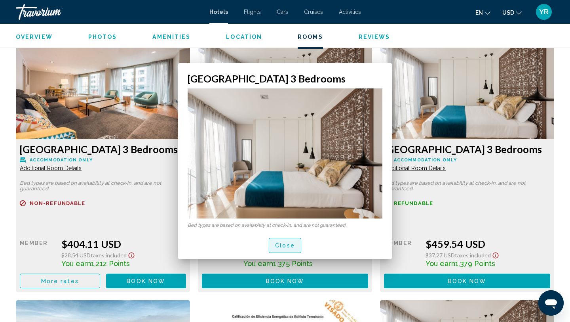
scroll to position [1894, 0]
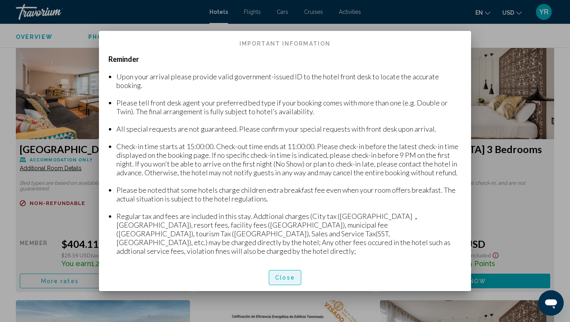
click at [283, 281] on button "Close" at bounding box center [285, 277] width 32 height 15
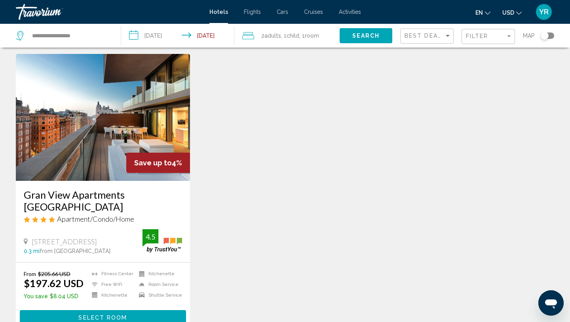
scroll to position [26, 0]
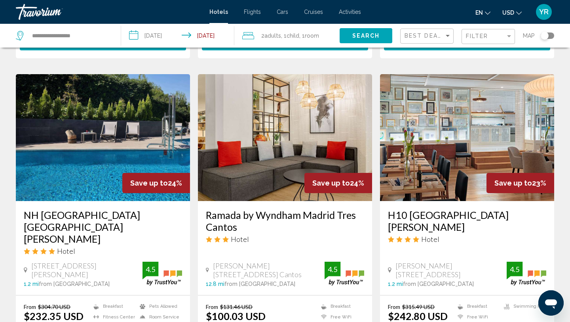
scroll to position [900, 0]
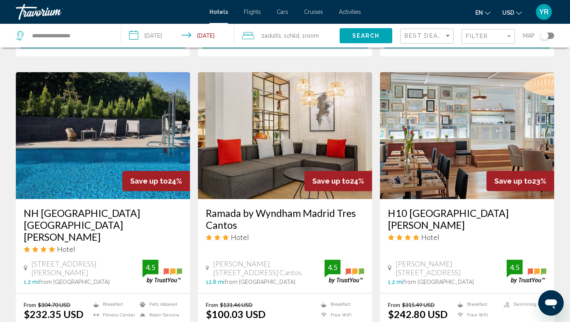
click at [432, 156] on img "Main content" at bounding box center [467, 135] width 174 height 127
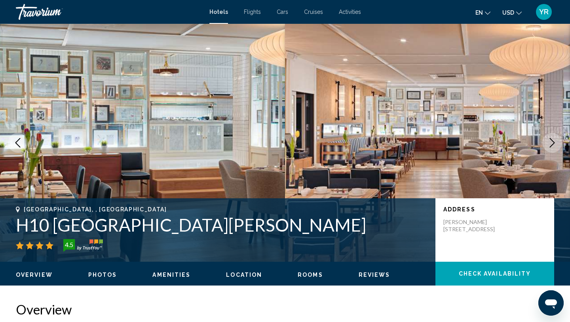
click at [549, 141] on icon "Next image" at bounding box center [553, 143] width 10 height 10
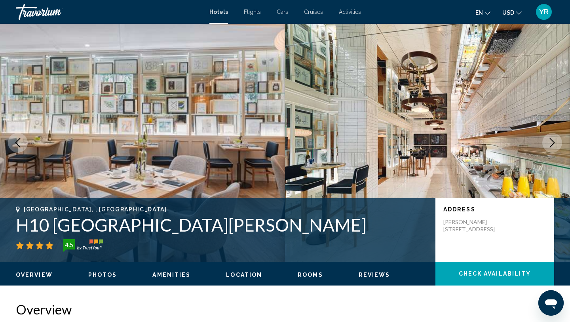
click at [549, 141] on icon "Next image" at bounding box center [553, 143] width 10 height 10
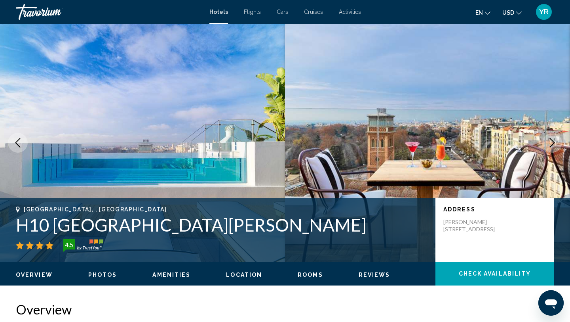
click at [549, 141] on icon "Next image" at bounding box center [553, 143] width 10 height 10
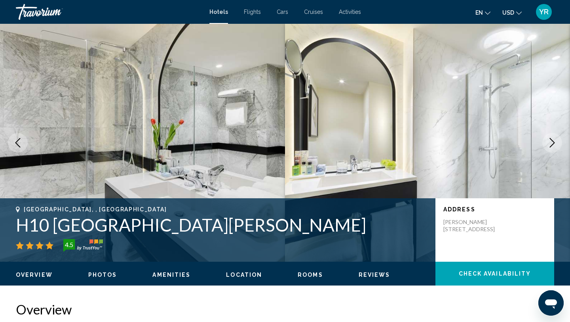
click at [549, 141] on icon "Next image" at bounding box center [553, 143] width 10 height 10
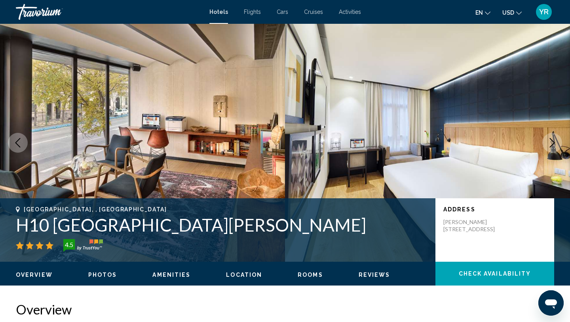
click at [549, 141] on icon "Next image" at bounding box center [553, 143] width 10 height 10
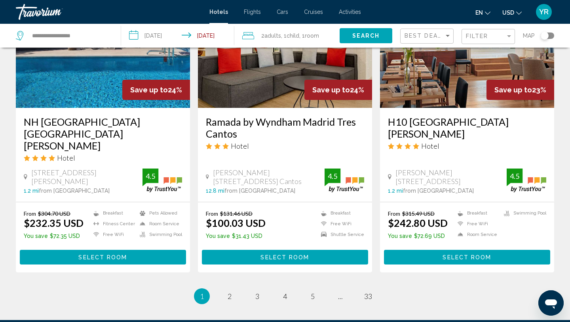
scroll to position [1048, 0]
